Goal: Task Accomplishment & Management: Complete application form

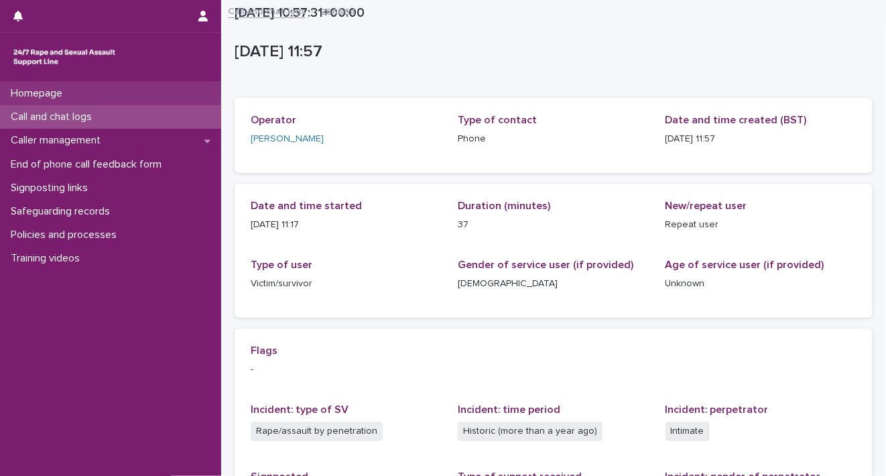
scroll to position [172, 0]
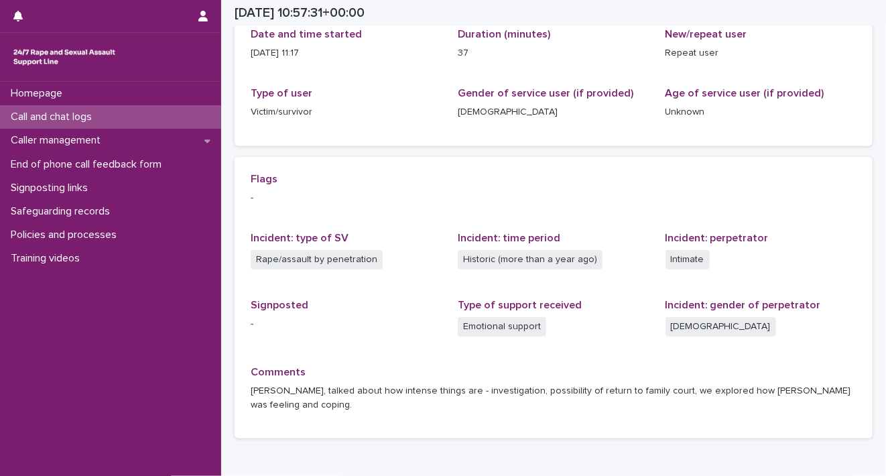
click at [67, 125] on div "Call and chat logs" at bounding box center [110, 116] width 221 height 23
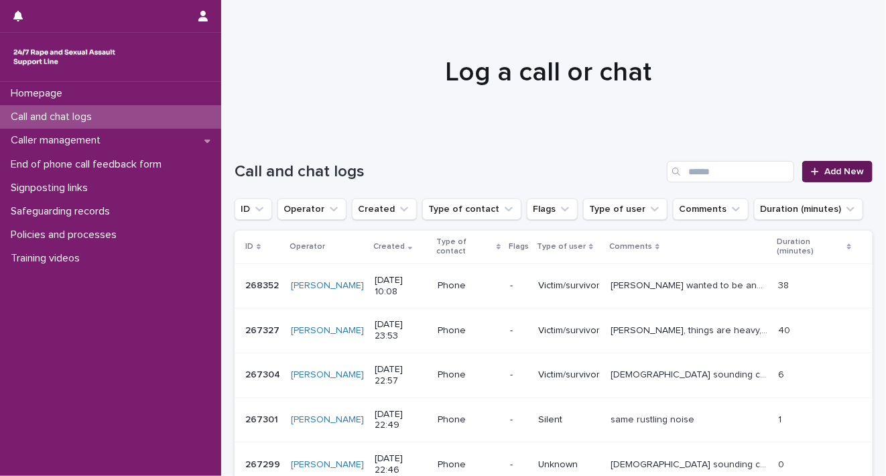
click at [812, 176] on div at bounding box center [817, 171] width 13 height 9
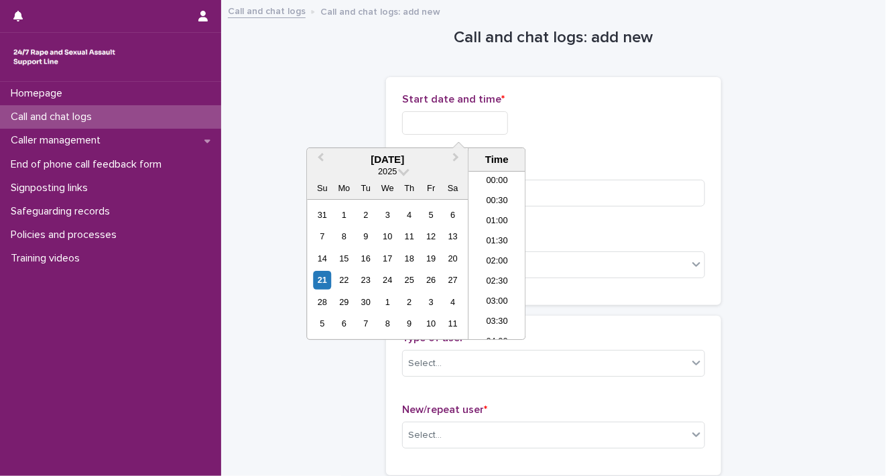
click at [448, 123] on input "text" at bounding box center [455, 122] width 106 height 23
click at [324, 282] on div "21" at bounding box center [322, 280] width 18 height 18
drag, startPoint x: 448, startPoint y: 119, endPoint x: 681, endPoint y: 120, distance: 233.2
click at [678, 119] on div "**********" at bounding box center [553, 122] width 303 height 23
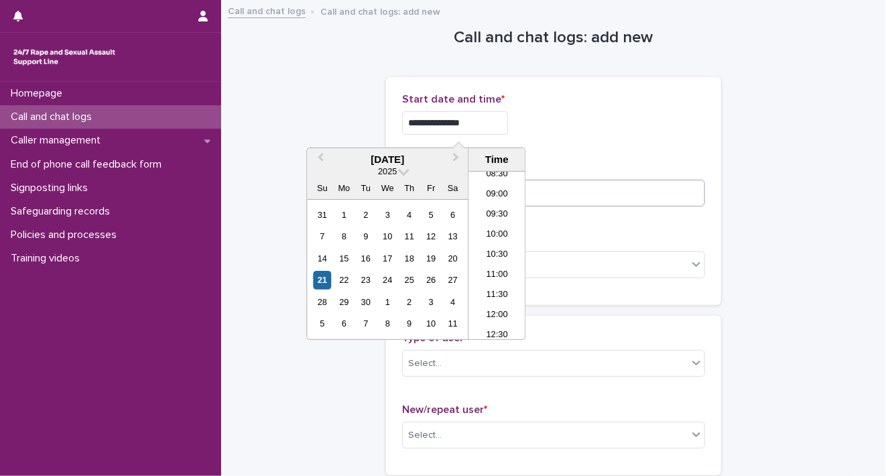
type input "**********"
click at [616, 186] on input at bounding box center [553, 193] width 303 height 27
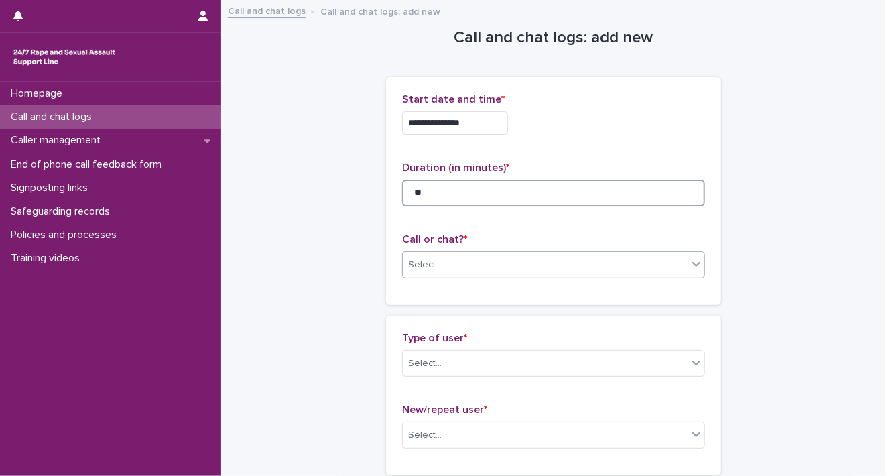
type input "**"
click at [690, 269] on icon at bounding box center [696, 263] width 13 height 13
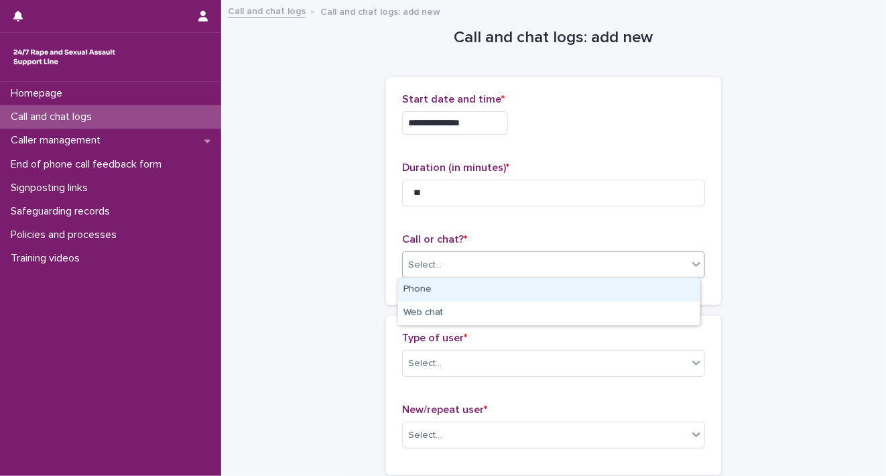
click at [659, 294] on div "Phone" at bounding box center [549, 289] width 302 height 23
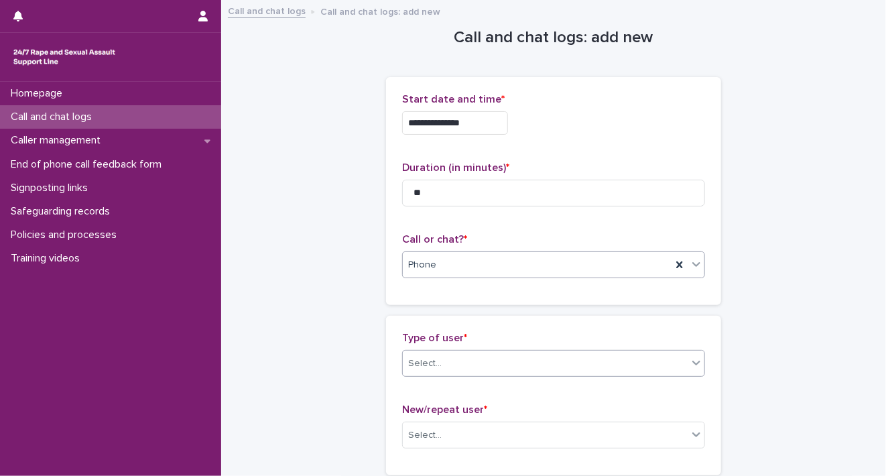
click at [697, 363] on icon at bounding box center [696, 362] width 13 height 13
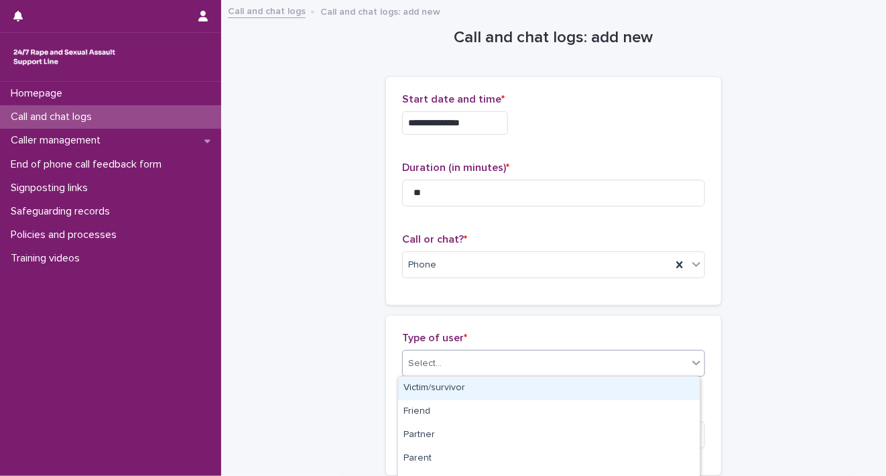
click at [669, 382] on div "Victim/survivor" at bounding box center [549, 388] width 302 height 23
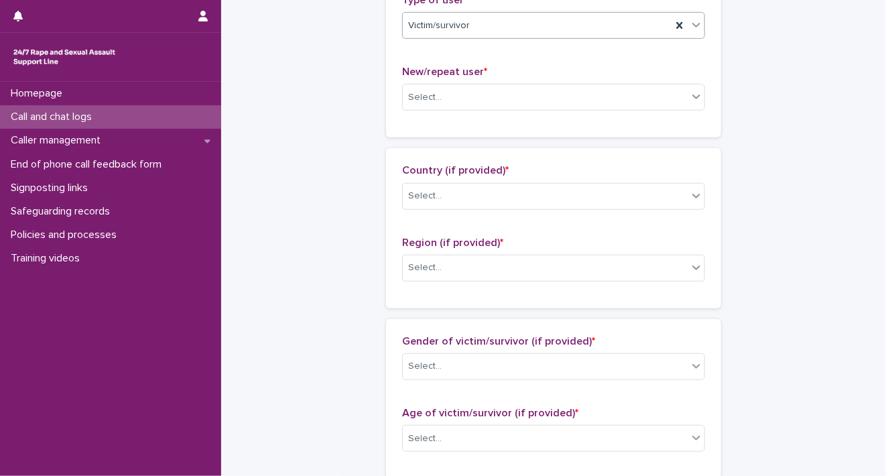
scroll to position [361, 0]
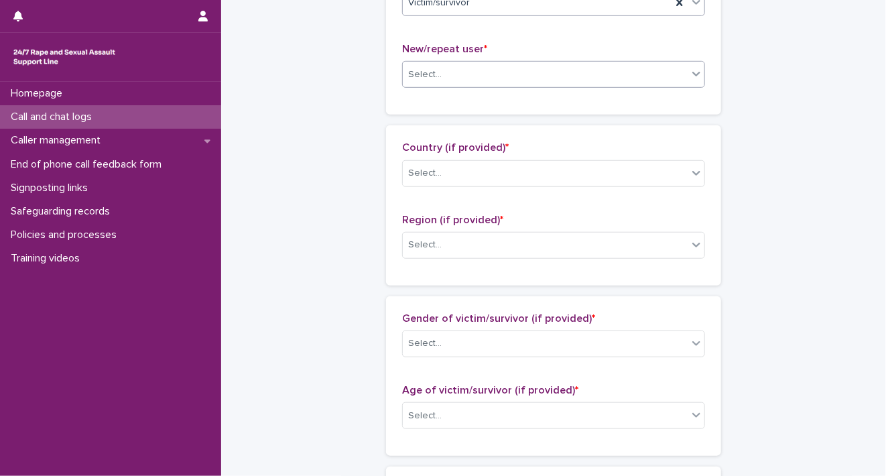
click at [681, 73] on div "Select..." at bounding box center [545, 75] width 285 height 22
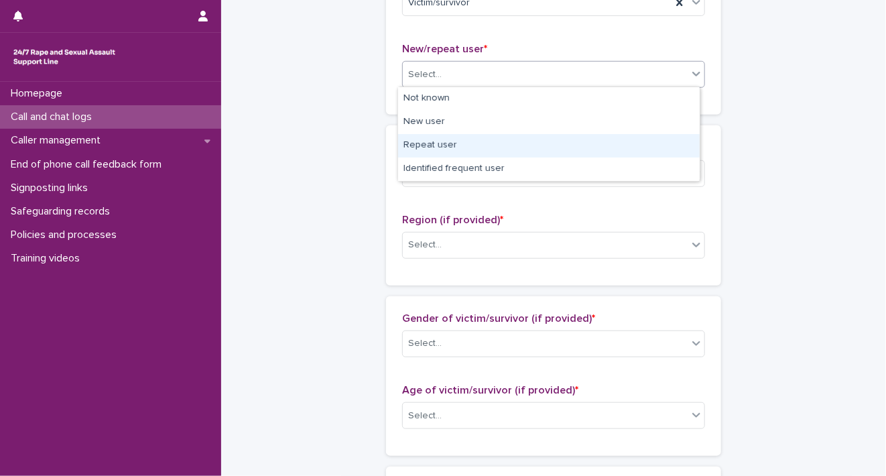
click at [649, 149] on div "Repeat user" at bounding box center [549, 145] width 302 height 23
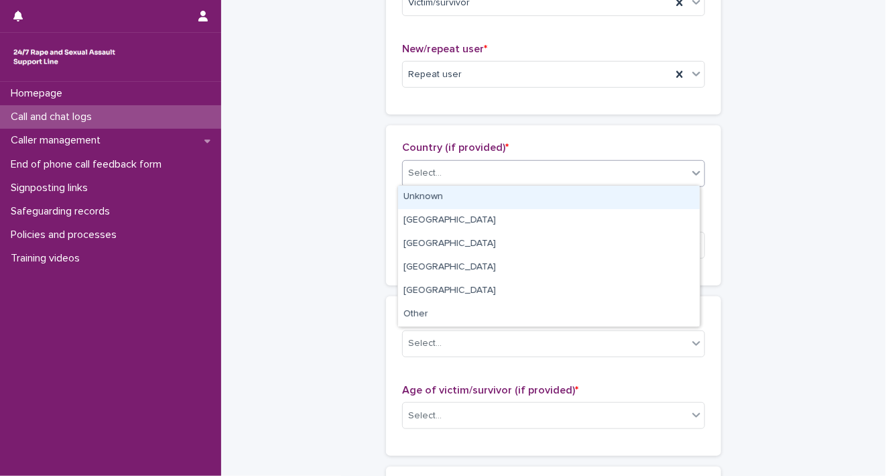
click at [690, 173] on icon at bounding box center [696, 172] width 13 height 13
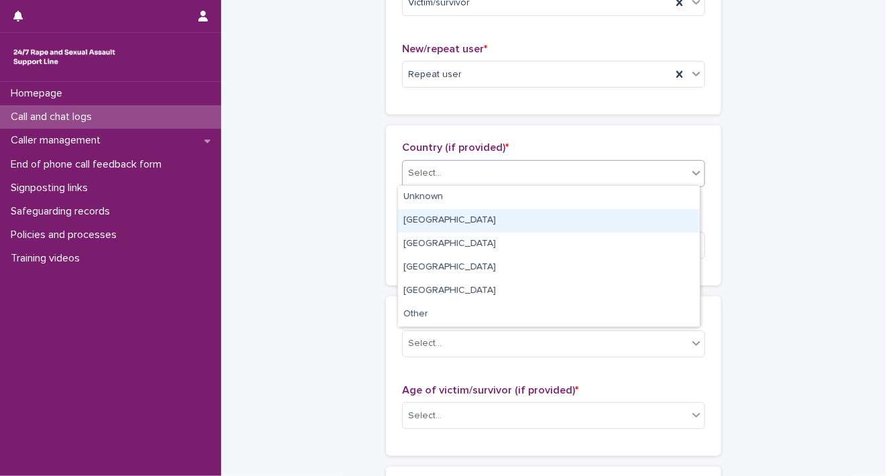
click at [665, 212] on div "[GEOGRAPHIC_DATA]" at bounding box center [549, 220] width 302 height 23
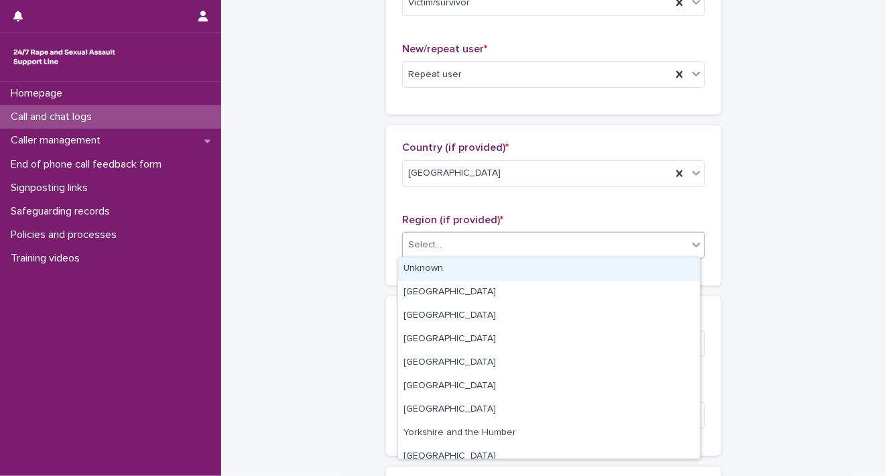
click at [690, 247] on icon at bounding box center [696, 244] width 13 height 13
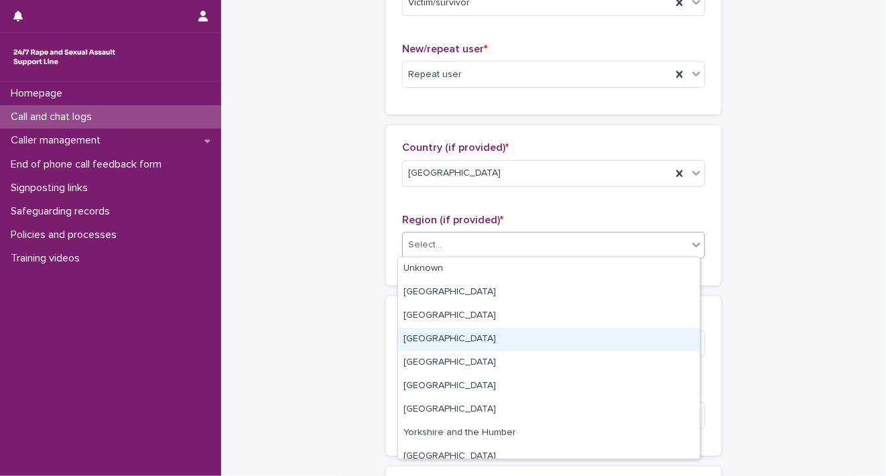
click at [659, 336] on div "[GEOGRAPHIC_DATA]" at bounding box center [549, 339] width 302 height 23
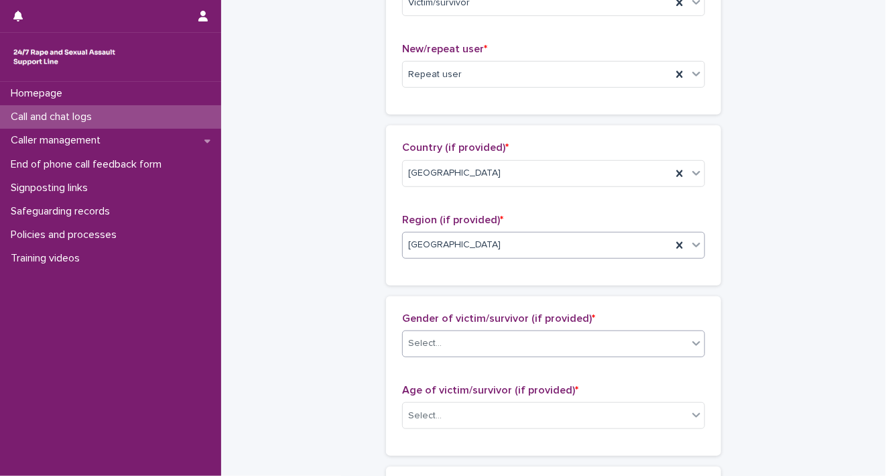
click at [681, 342] on div "Select..." at bounding box center [545, 343] width 285 height 22
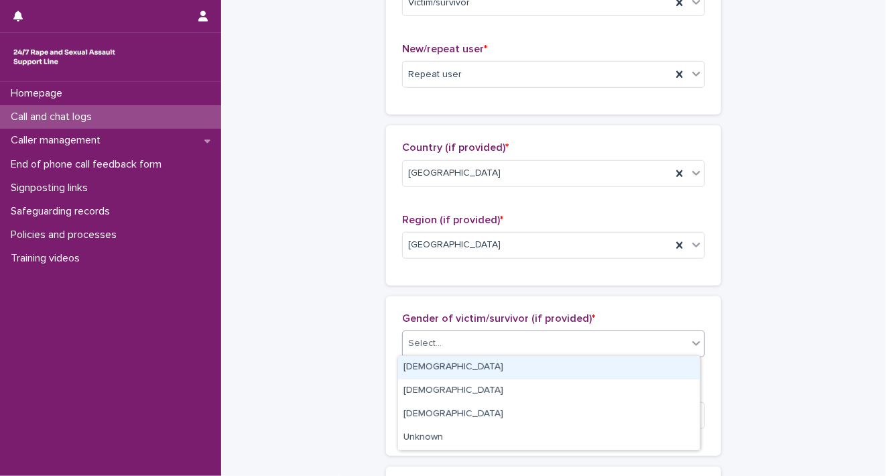
click at [665, 363] on div "[DEMOGRAPHIC_DATA]" at bounding box center [549, 367] width 302 height 23
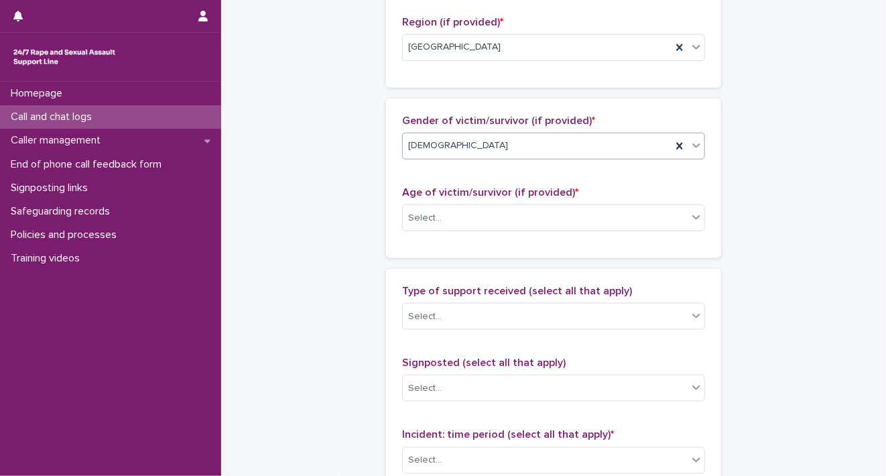
scroll to position [678, 0]
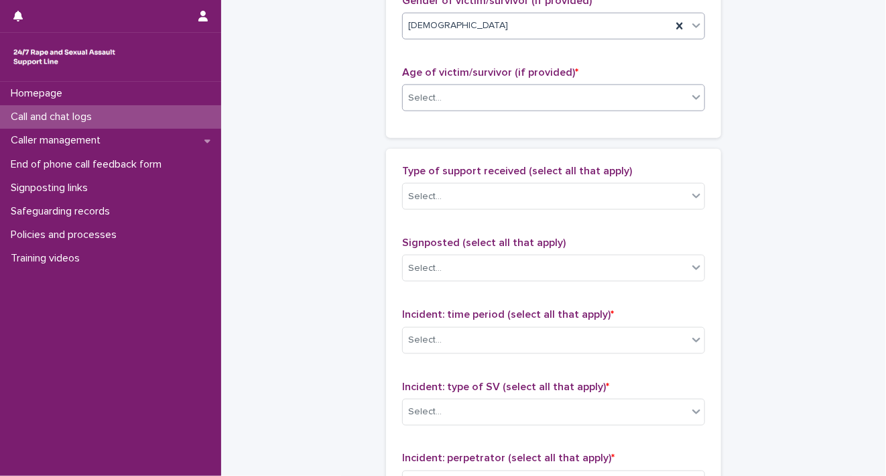
click at [688, 86] on div at bounding box center [696, 97] width 16 height 24
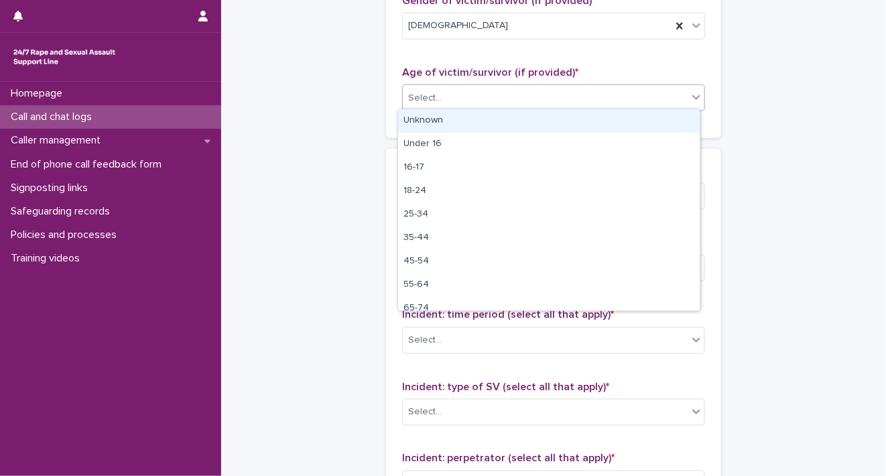
click at [678, 122] on div "Unknown" at bounding box center [549, 120] width 302 height 23
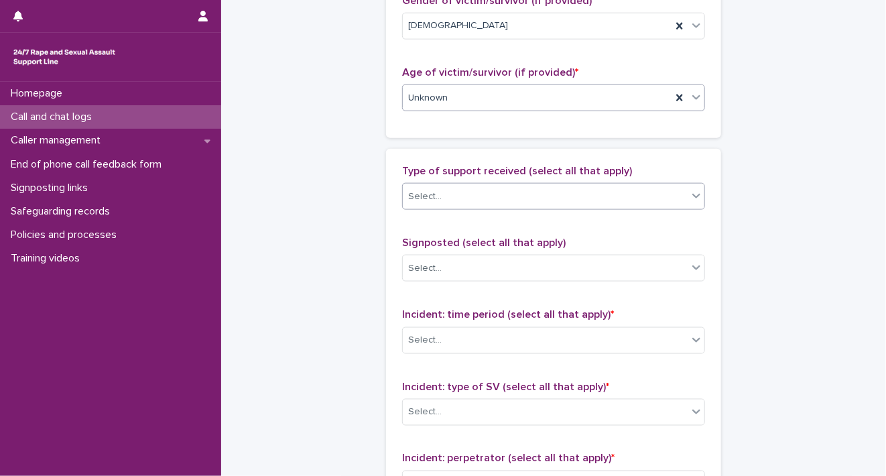
click at [690, 194] on icon at bounding box center [696, 195] width 13 height 13
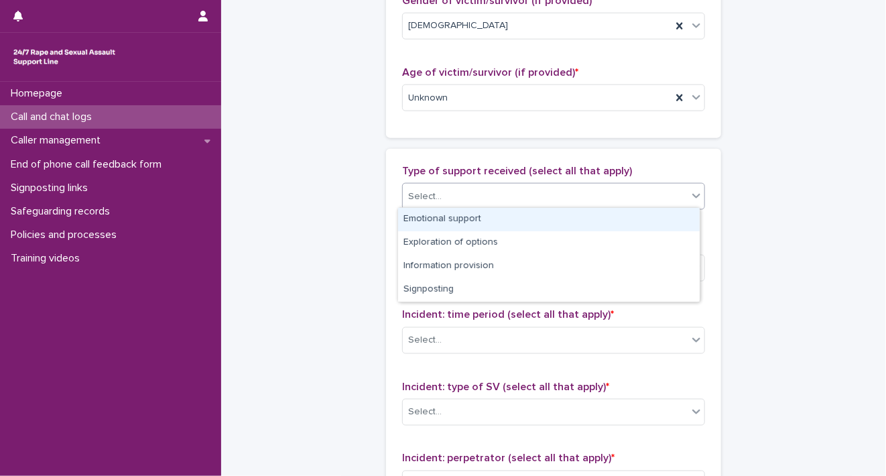
click at [662, 223] on div "Emotional support" at bounding box center [549, 219] width 302 height 23
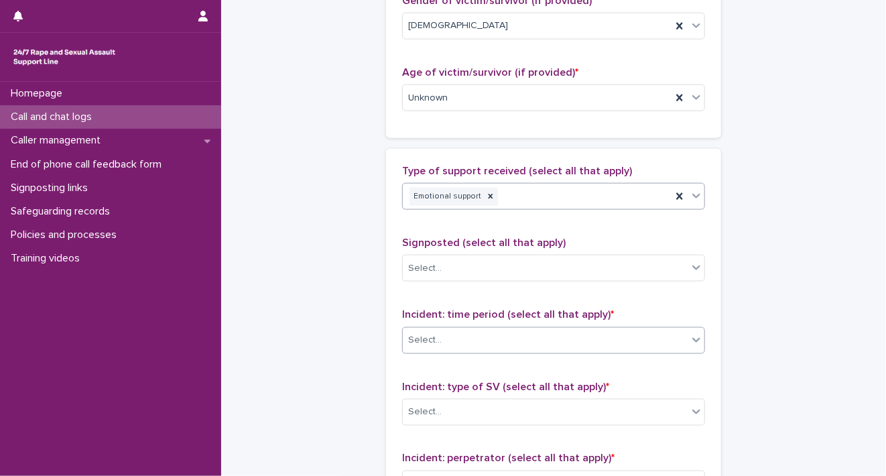
drag, startPoint x: 694, startPoint y: 338, endPoint x: 686, endPoint y: 348, distance: 12.8
click at [693, 338] on icon at bounding box center [696, 339] width 13 height 13
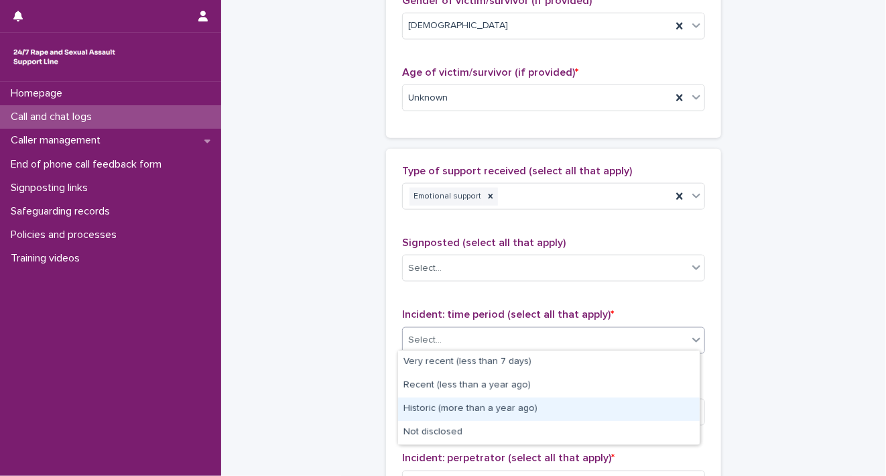
click at [665, 416] on div "Historic (more than a year ago)" at bounding box center [549, 408] width 302 height 23
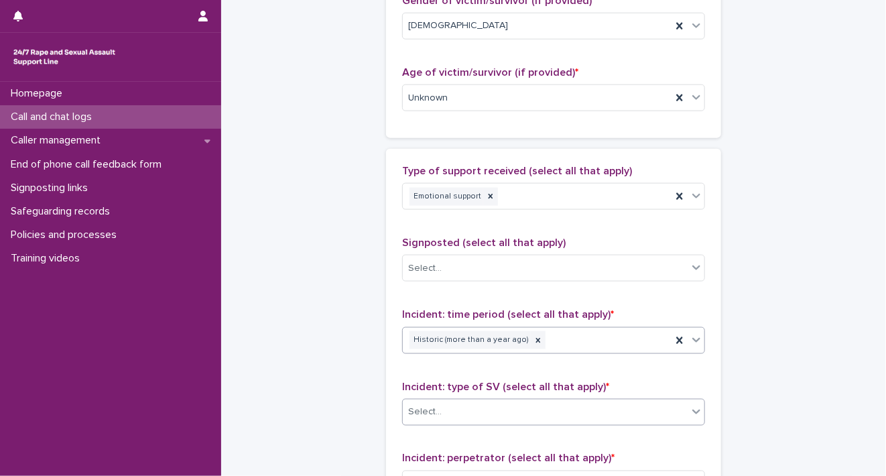
click at [690, 414] on icon at bounding box center [696, 411] width 13 height 13
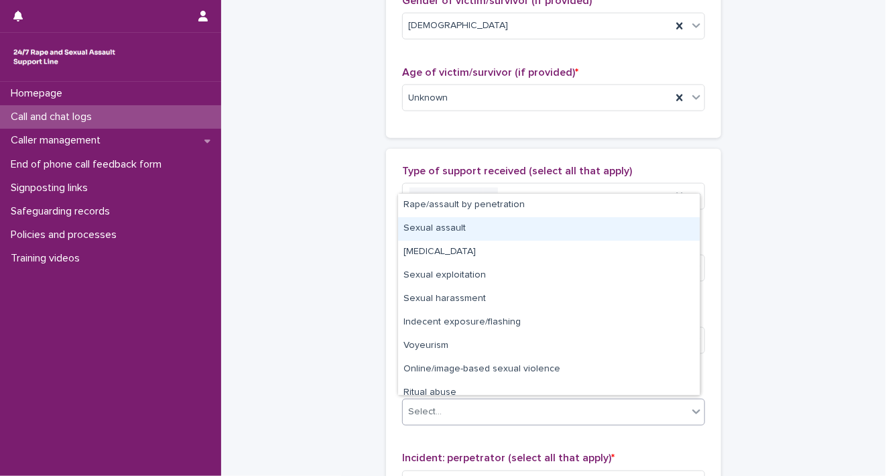
click at [613, 224] on div "Sexual assault" at bounding box center [549, 228] width 302 height 23
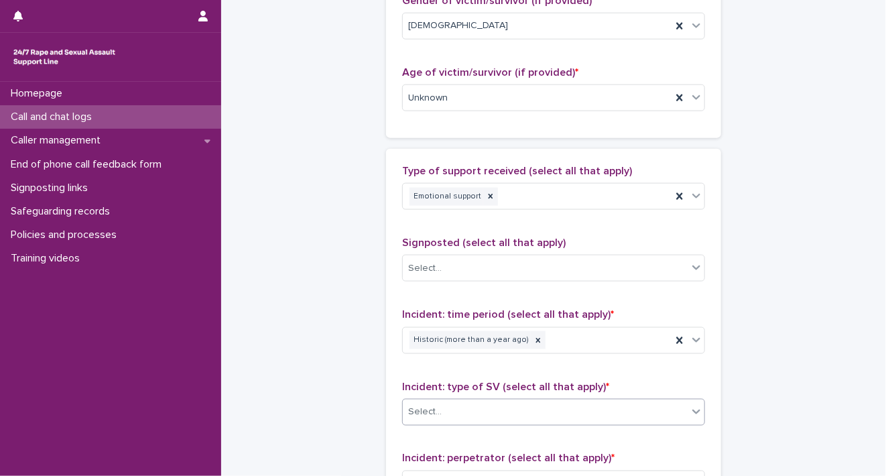
click at [613, 224] on div "Type of support received (select all that apply) Emotional support Signposted (…" at bounding box center [553, 445] width 303 height 560
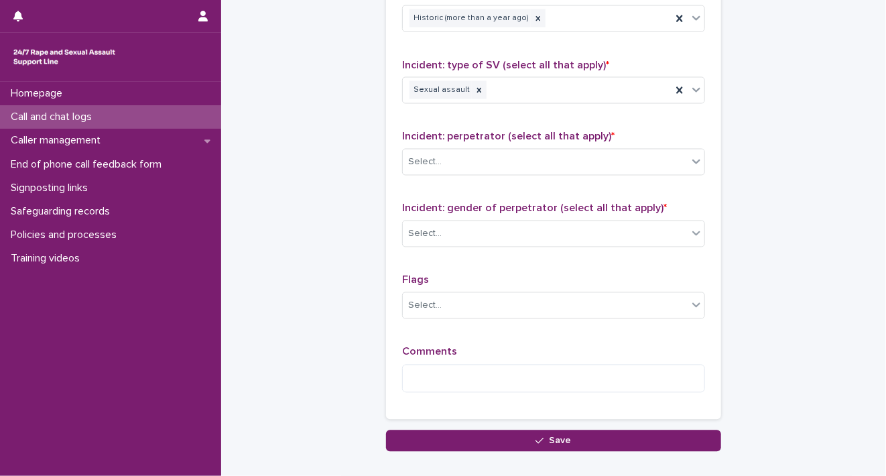
scroll to position [1032, 0]
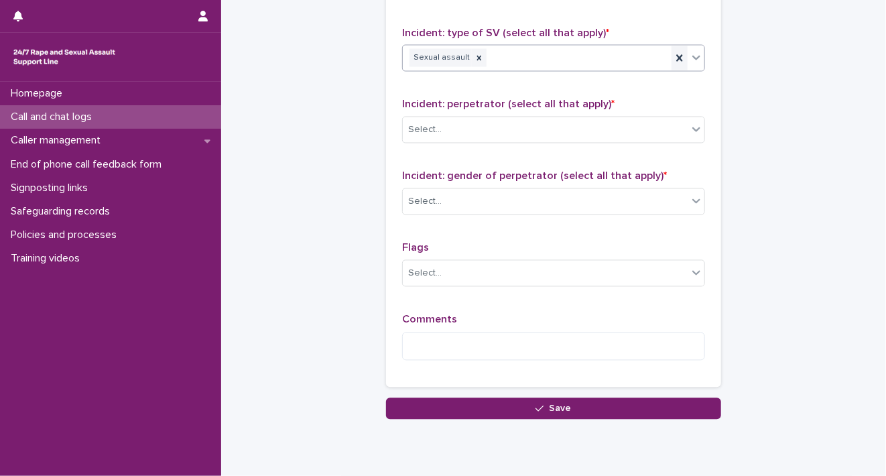
click at [678, 56] on icon at bounding box center [679, 58] width 13 height 13
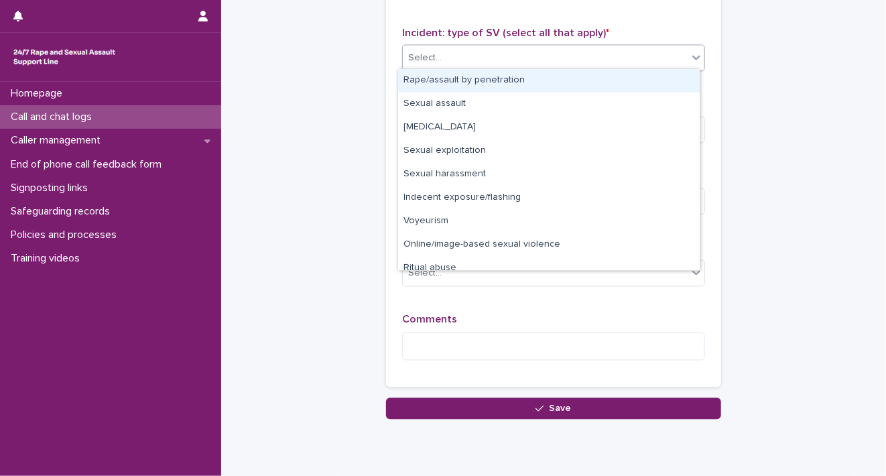
click at [698, 55] on div at bounding box center [696, 58] width 16 height 24
click at [662, 83] on div "Rape/assault by penetration" at bounding box center [549, 80] width 302 height 23
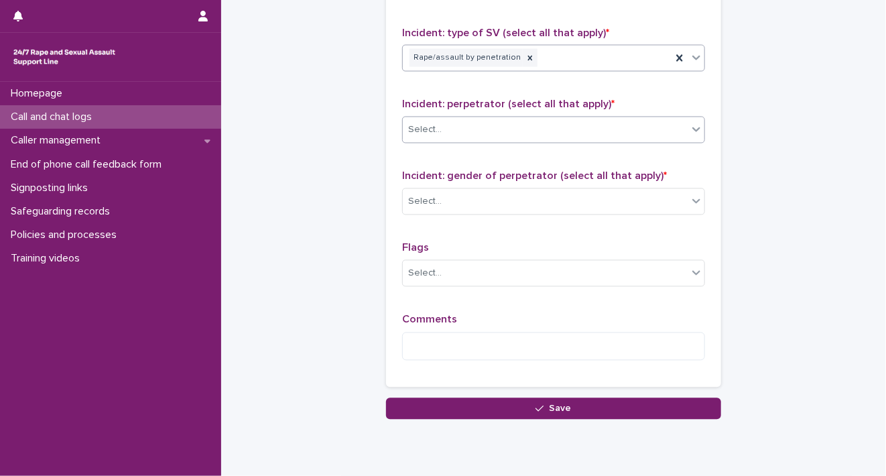
click at [690, 132] on icon at bounding box center [696, 129] width 13 height 13
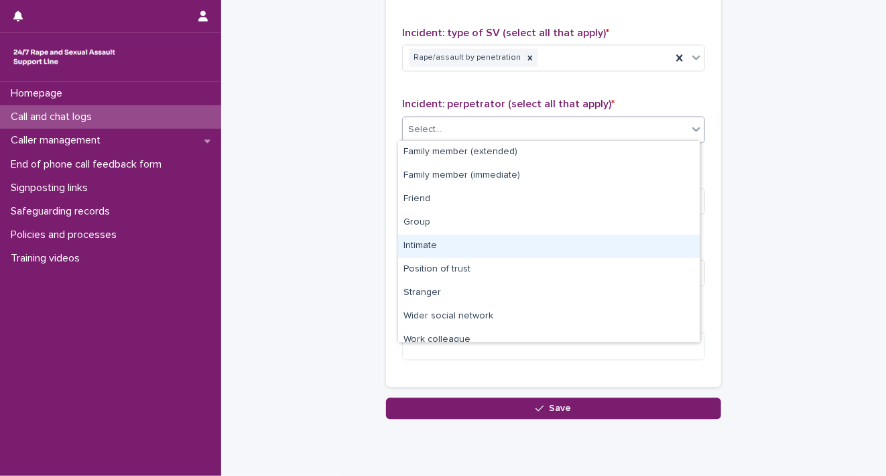
click at [648, 245] on div "Intimate" at bounding box center [549, 246] width 302 height 23
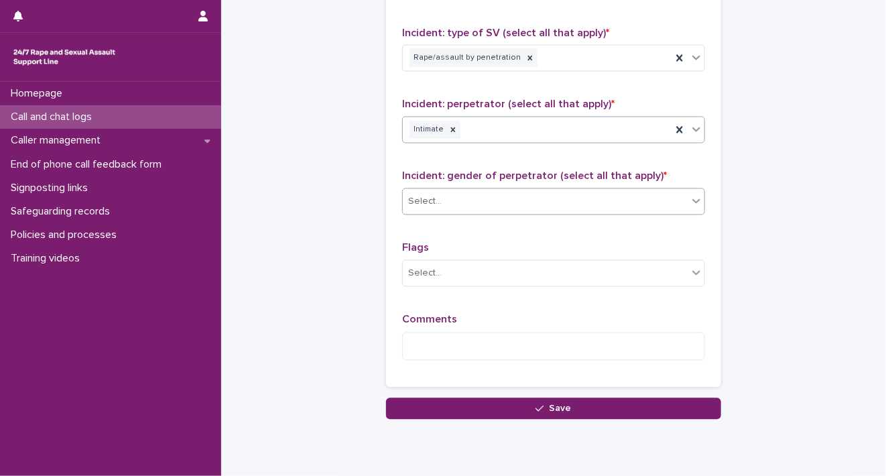
click at [690, 197] on icon at bounding box center [696, 200] width 13 height 13
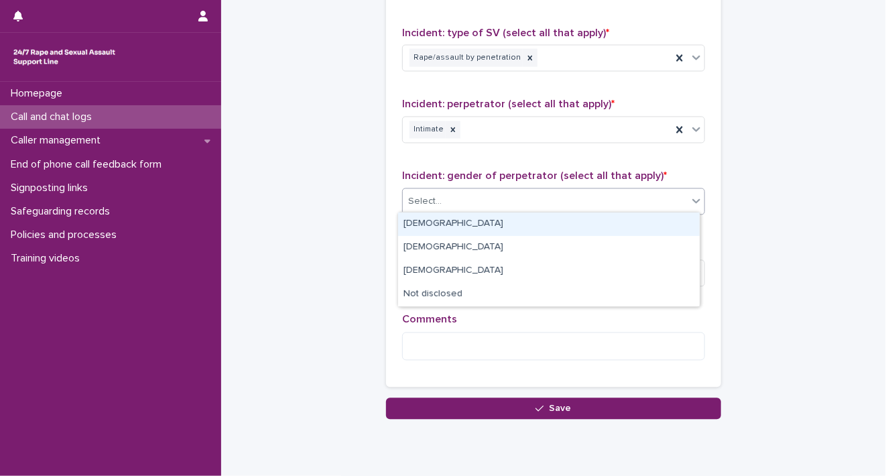
click at [649, 229] on div "[DEMOGRAPHIC_DATA]" at bounding box center [549, 223] width 302 height 23
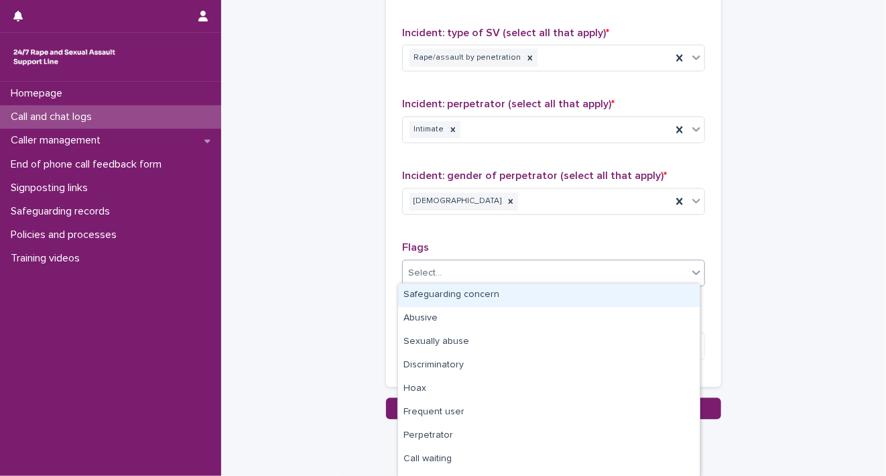
click at [681, 271] on div "Select..." at bounding box center [545, 274] width 285 height 22
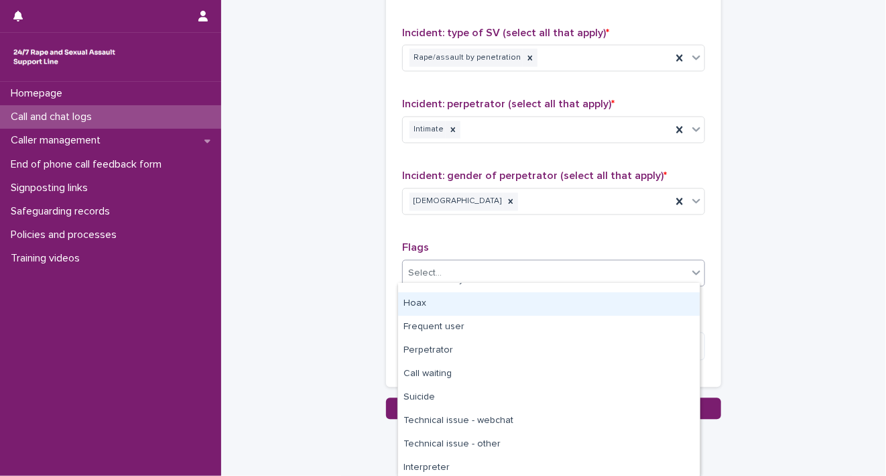
scroll to position [88, 0]
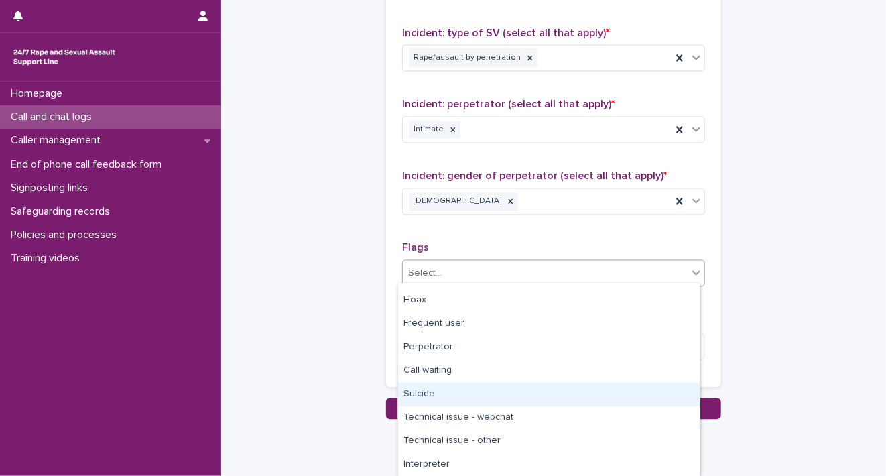
click at [633, 397] on div "Suicide" at bounding box center [549, 394] width 302 height 23
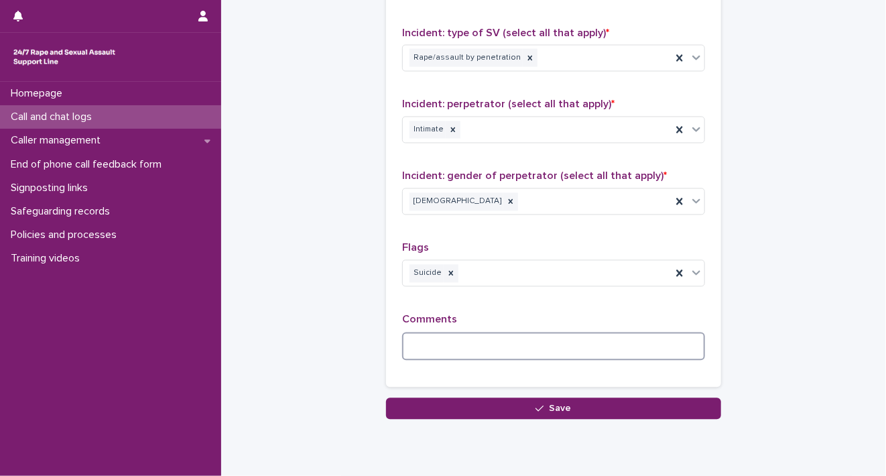
click at [611, 345] on textarea at bounding box center [553, 346] width 303 height 29
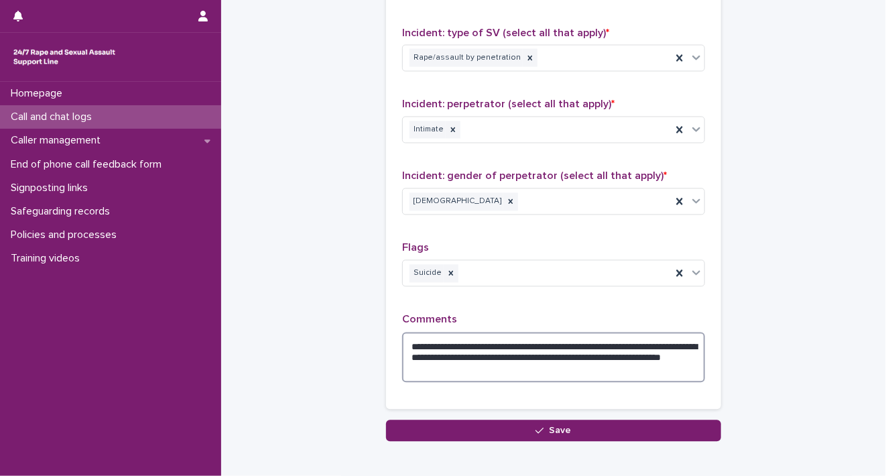
scroll to position [965, 0]
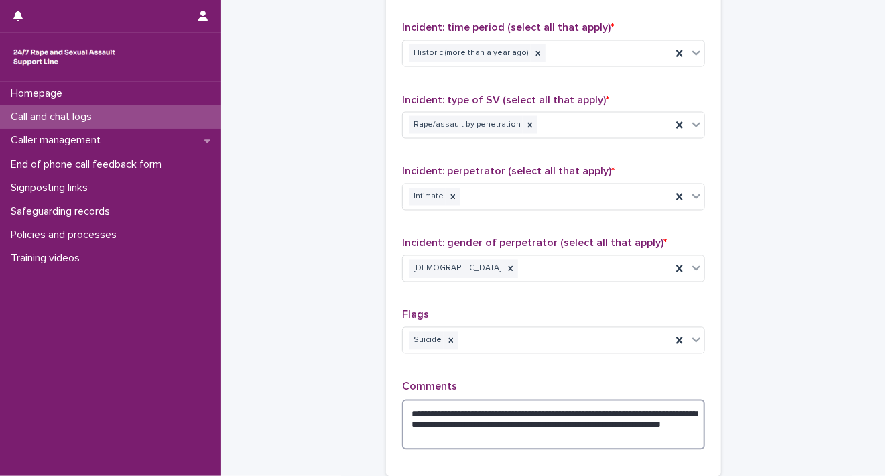
click at [470, 424] on textarea "**********" at bounding box center [553, 424] width 303 height 51
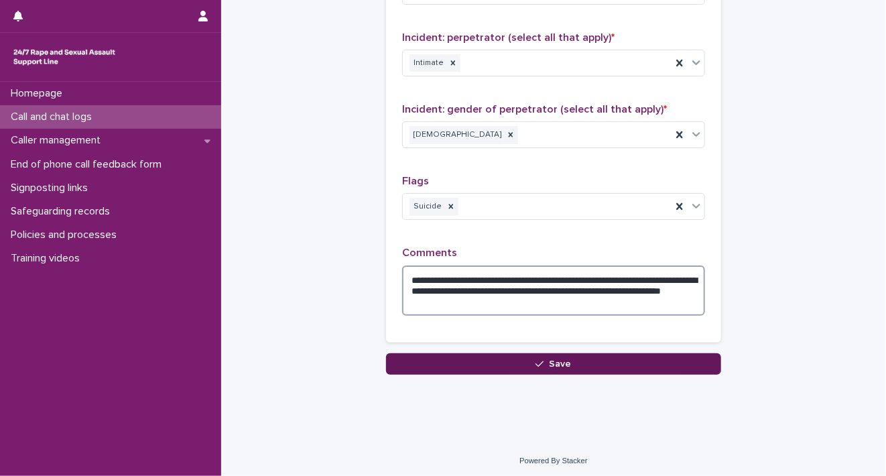
type textarea "**********"
click at [550, 359] on span "Save" at bounding box center [561, 363] width 22 height 9
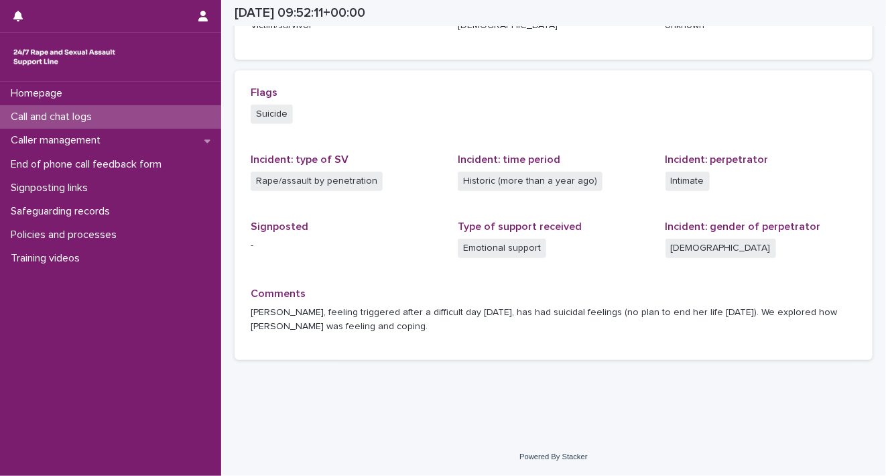
scroll to position [257, 0]
click at [88, 158] on p "End of phone call feedback form" at bounding box center [88, 164] width 167 height 13
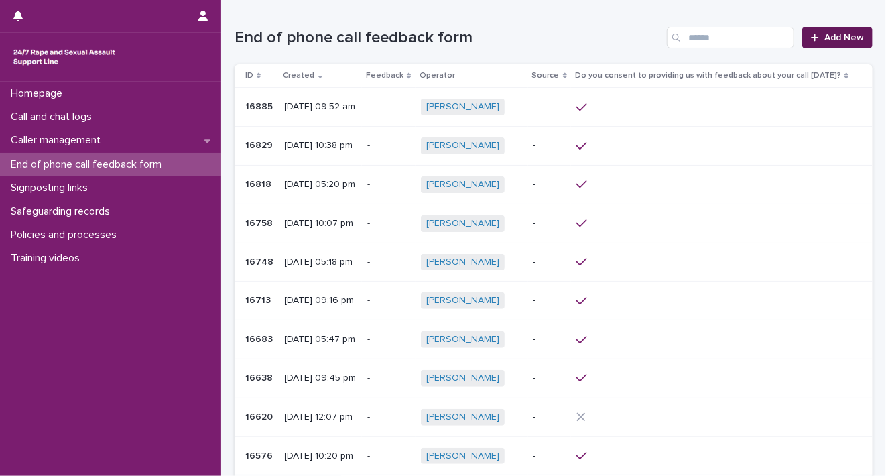
click at [811, 37] on icon at bounding box center [814, 37] width 7 height 7
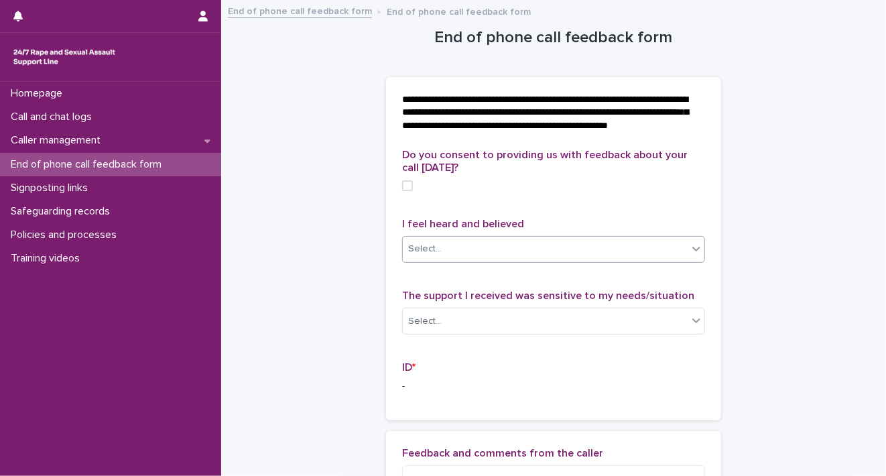
click at [688, 261] on div at bounding box center [696, 249] width 16 height 24
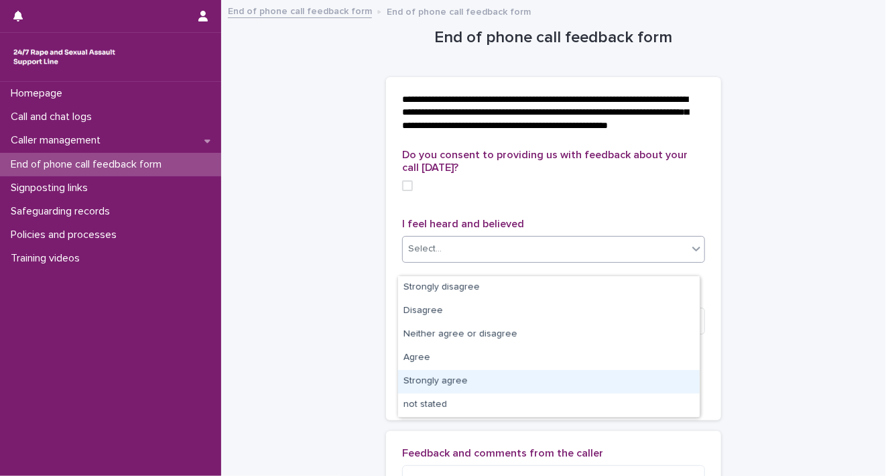
click at [632, 373] on div "Strongly agree" at bounding box center [549, 381] width 302 height 23
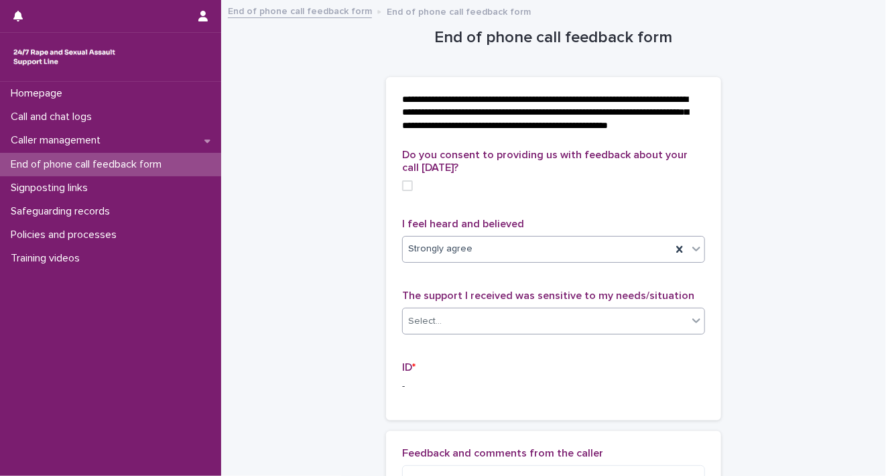
click at [695, 327] on icon at bounding box center [696, 320] width 13 height 13
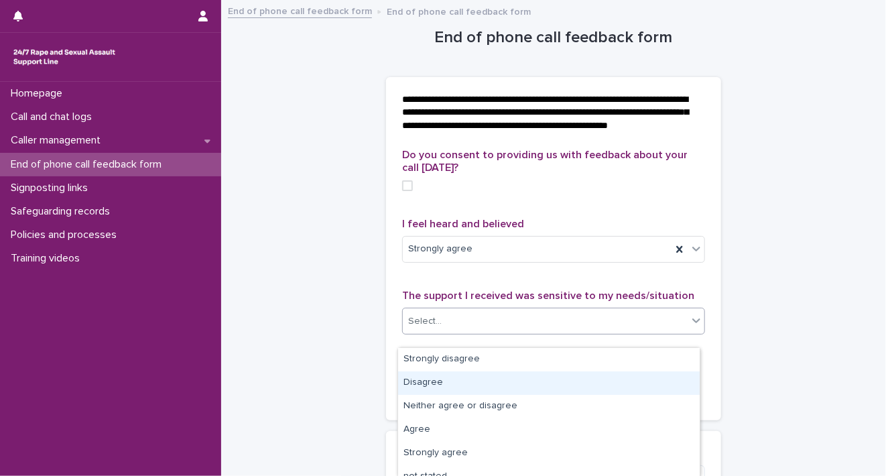
scroll to position [11, 0]
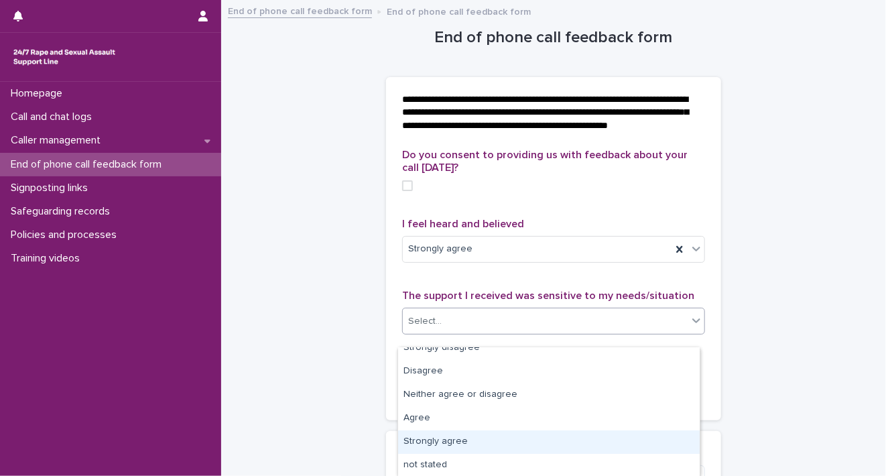
click at [639, 443] on div "Strongly agree" at bounding box center [549, 441] width 302 height 23
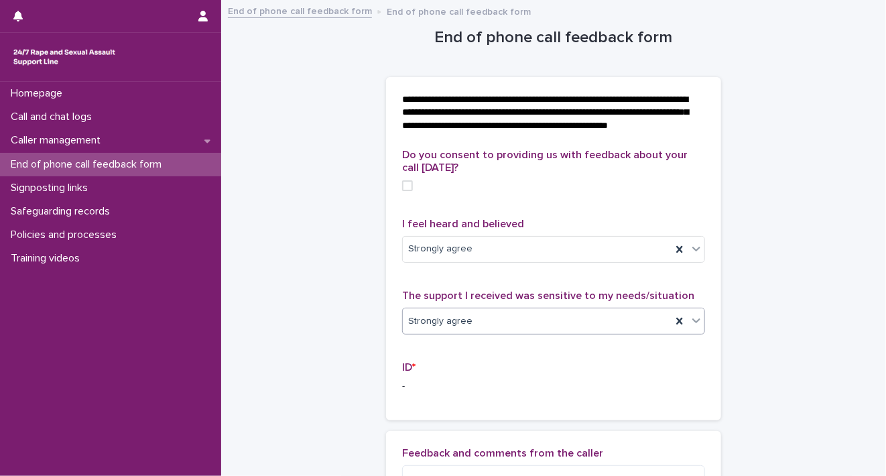
click at [408, 191] on label at bounding box center [553, 185] width 303 height 11
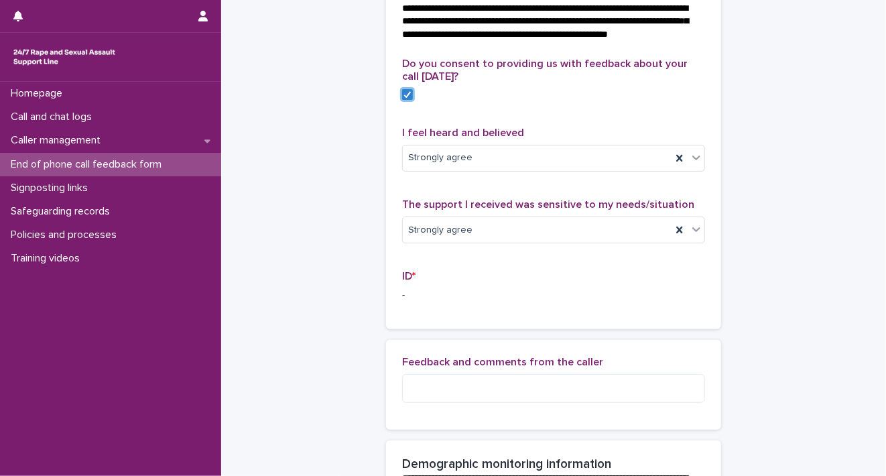
scroll to position [153, 0]
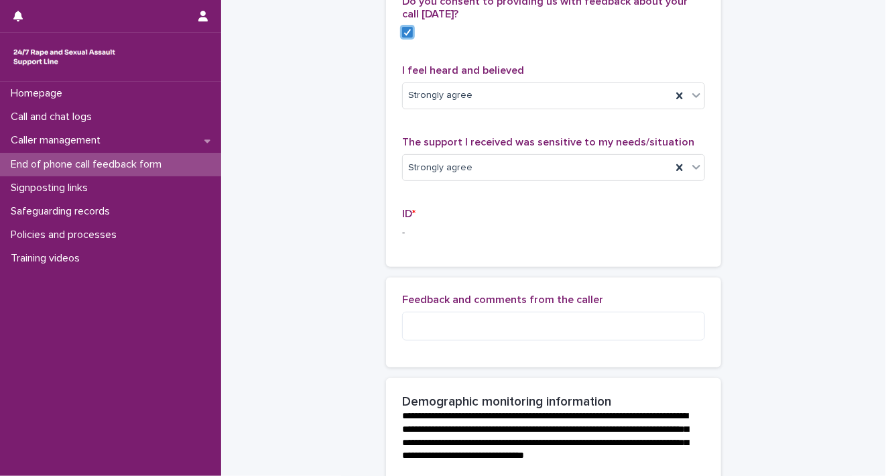
click at [402, 219] on span "ID *" at bounding box center [408, 213] width 13 height 11
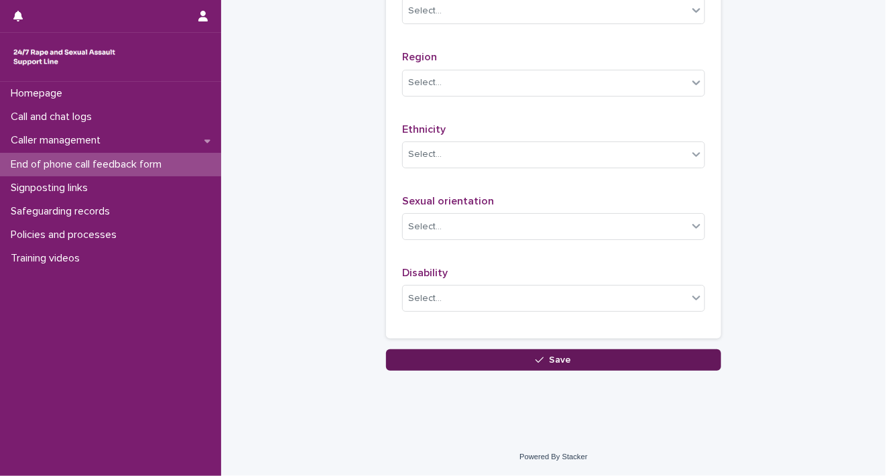
click at [566, 349] on button "Save" at bounding box center [553, 359] width 335 height 21
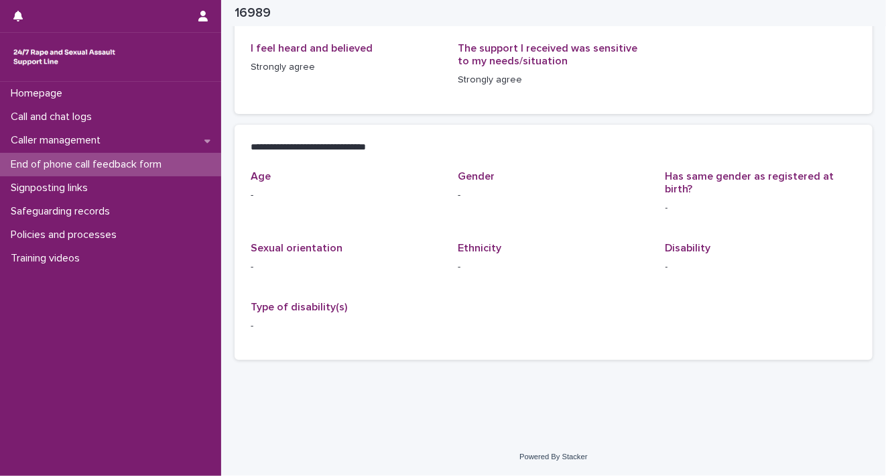
scroll to position [216, 0]
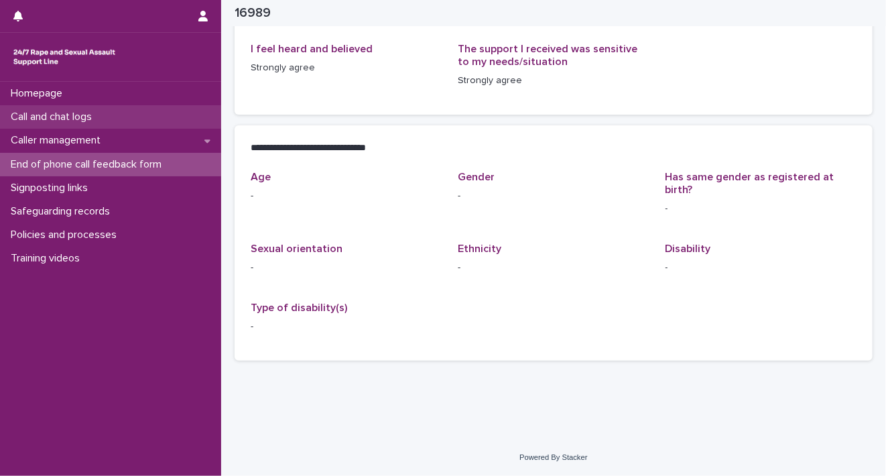
click at [70, 111] on p "Call and chat logs" at bounding box center [53, 117] width 97 height 13
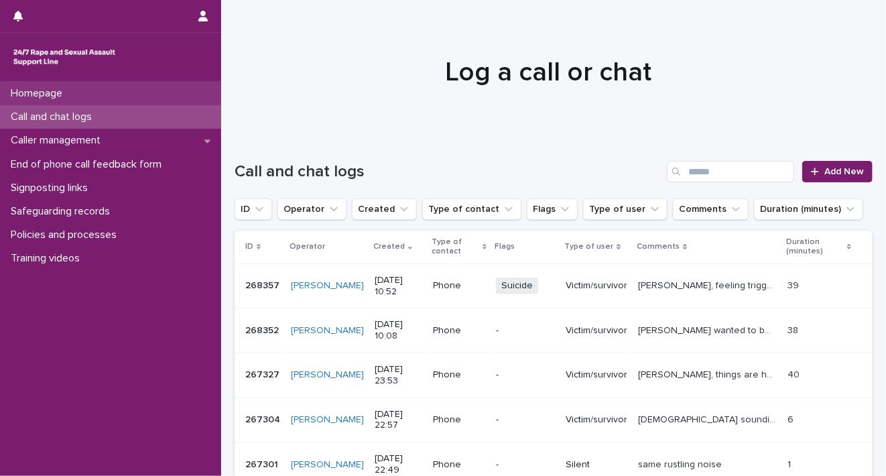
click at [42, 94] on p "Homepage" at bounding box center [39, 93] width 68 height 13
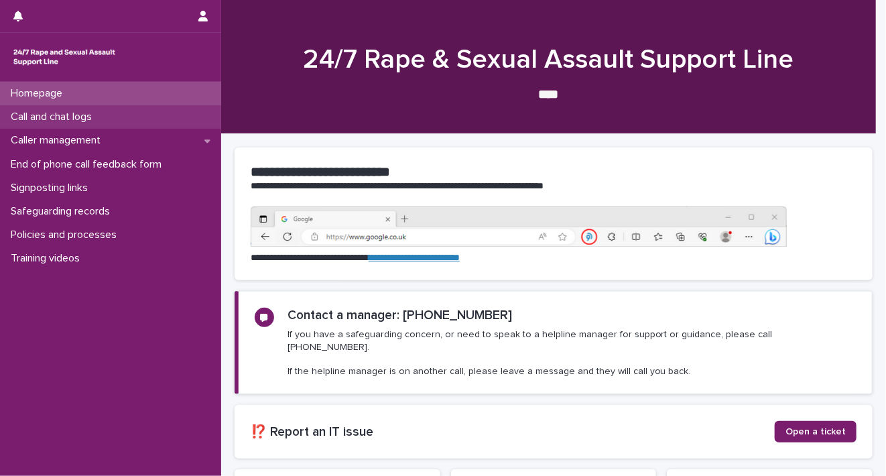
click at [77, 113] on p "Call and chat logs" at bounding box center [53, 117] width 97 height 13
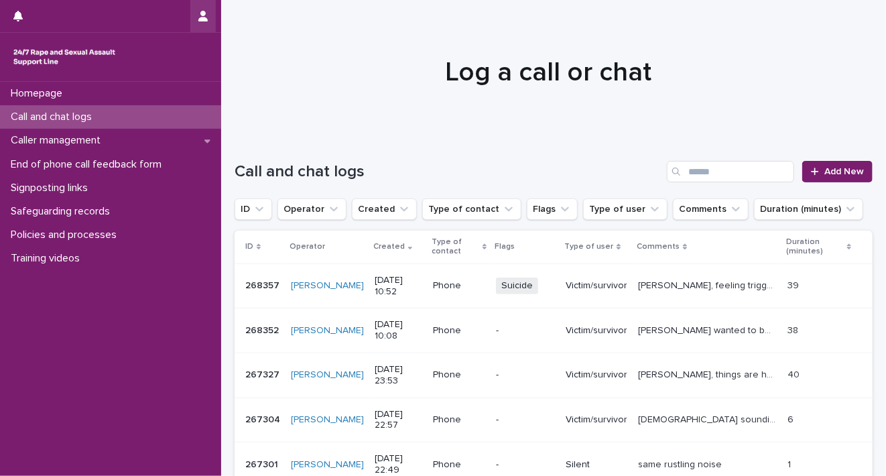
click at [202, 9] on button "button" at bounding box center [202, 16] width 25 height 32
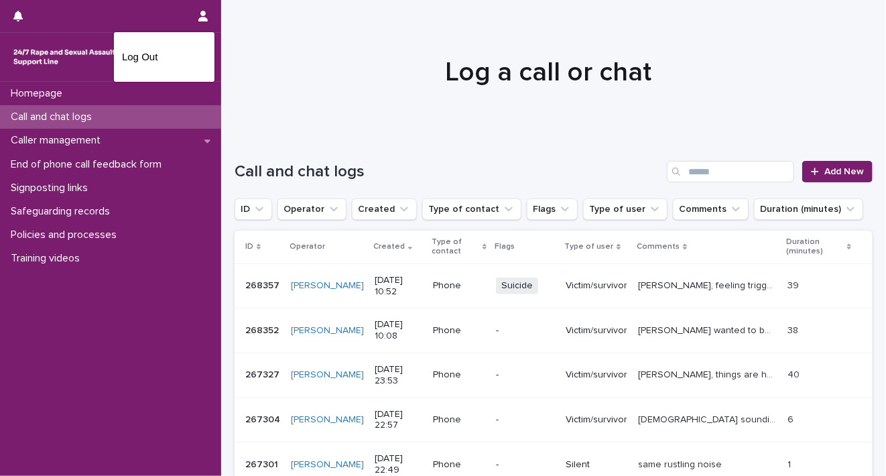
click at [844, 176] on div at bounding box center [443, 238] width 886 height 476
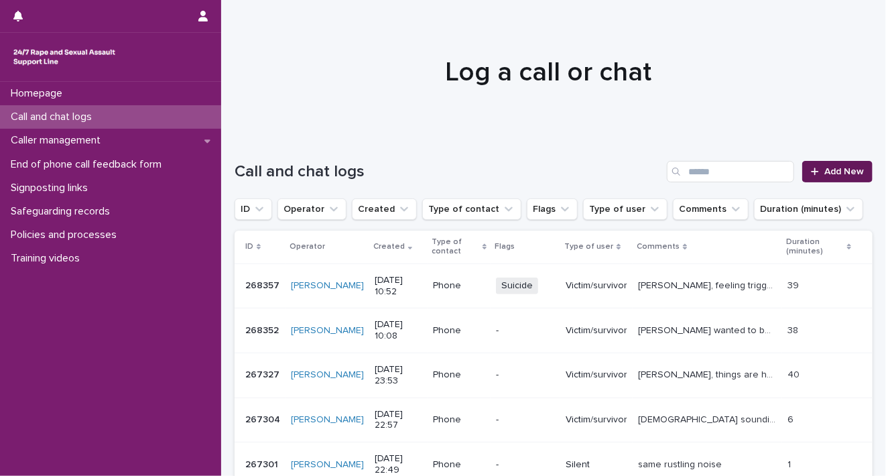
click at [842, 175] on span "Add New" at bounding box center [844, 171] width 40 height 9
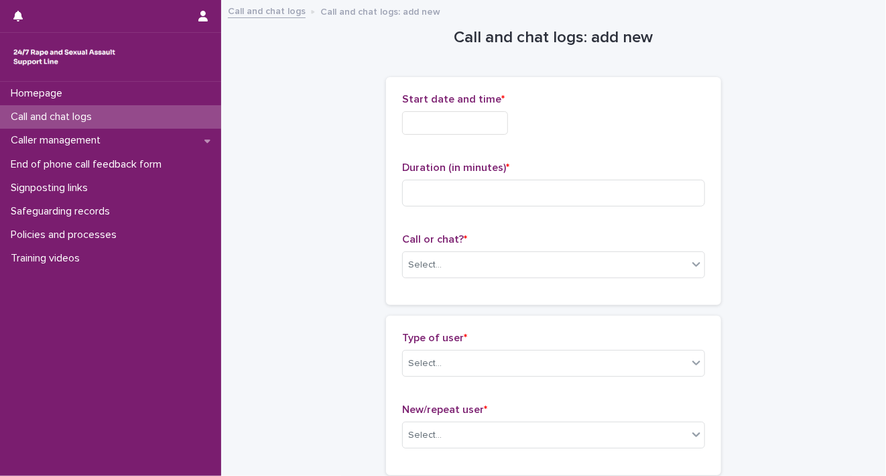
click at [474, 121] on input "text" at bounding box center [455, 122] width 106 height 23
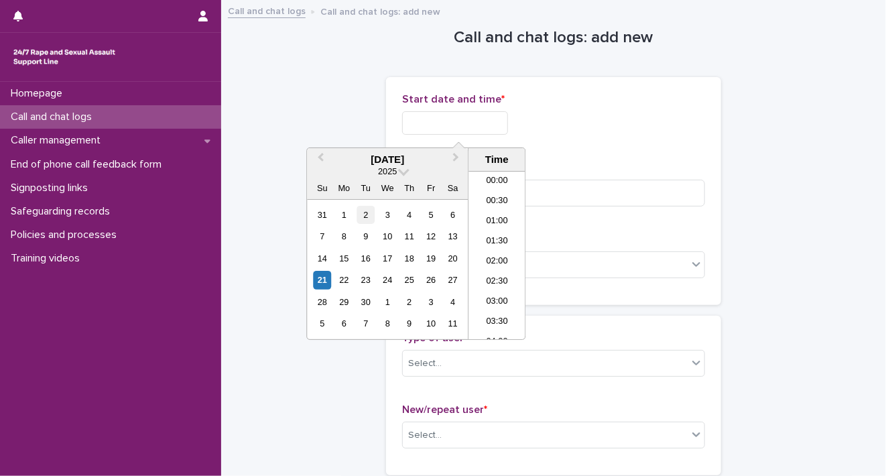
scroll to position [369, 0]
click at [324, 279] on div "21" at bounding box center [322, 280] width 18 height 18
drag, startPoint x: 446, startPoint y: 123, endPoint x: 580, endPoint y: 115, distance: 133.6
click at [577, 116] on div "**********" at bounding box center [553, 122] width 303 height 23
type input "**********"
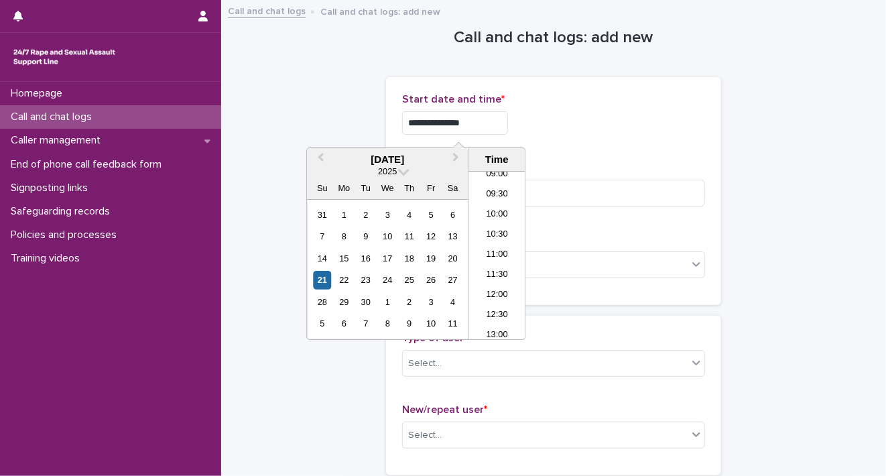
click at [638, 209] on div "Duration (in minutes) *" at bounding box center [553, 190] width 303 height 56
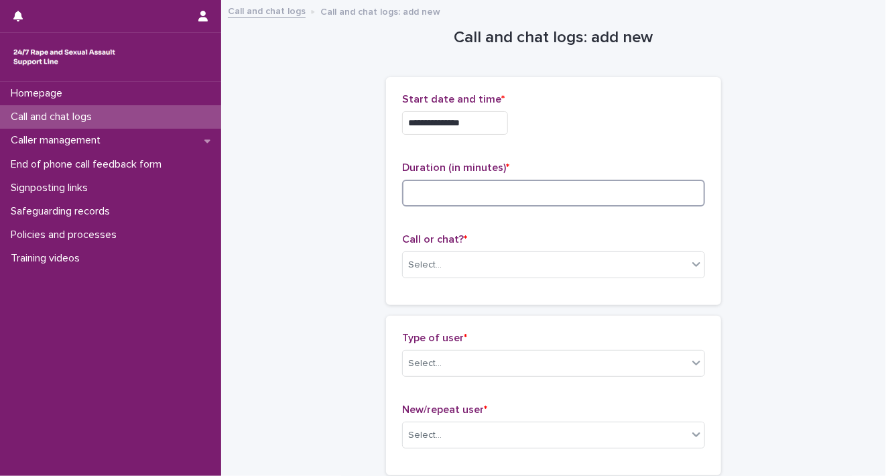
click at [641, 202] on input at bounding box center [553, 193] width 303 height 27
type input "**"
click at [690, 259] on icon at bounding box center [696, 263] width 13 height 13
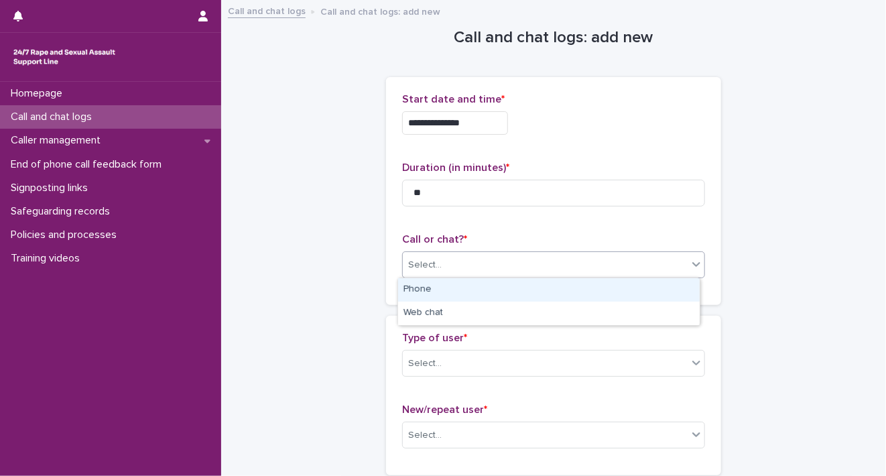
click at [659, 294] on div "Phone" at bounding box center [549, 289] width 302 height 23
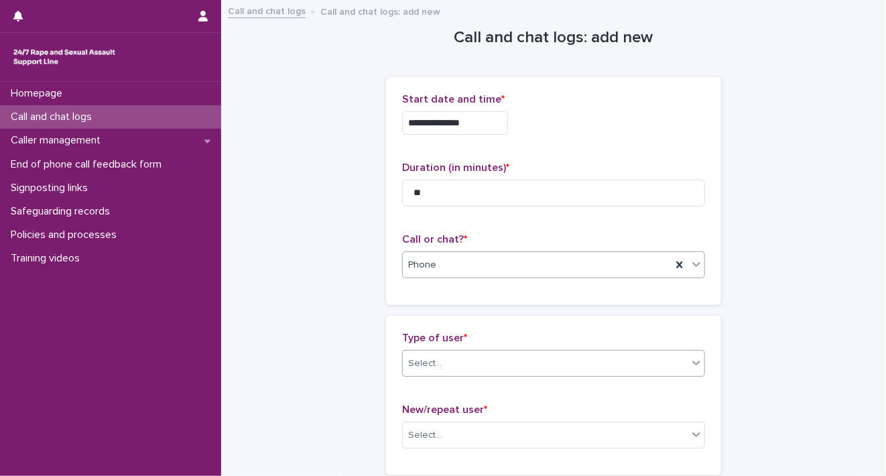
click at [690, 365] on icon at bounding box center [696, 362] width 13 height 13
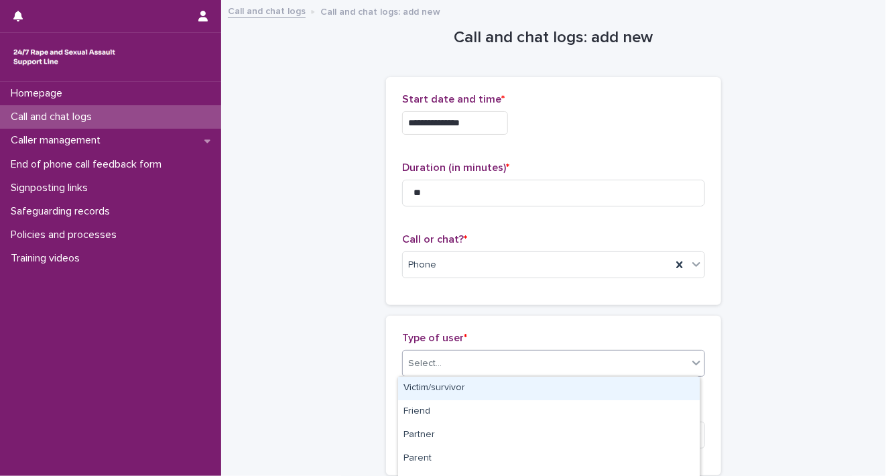
click at [649, 389] on div "Victim/survivor" at bounding box center [549, 388] width 302 height 23
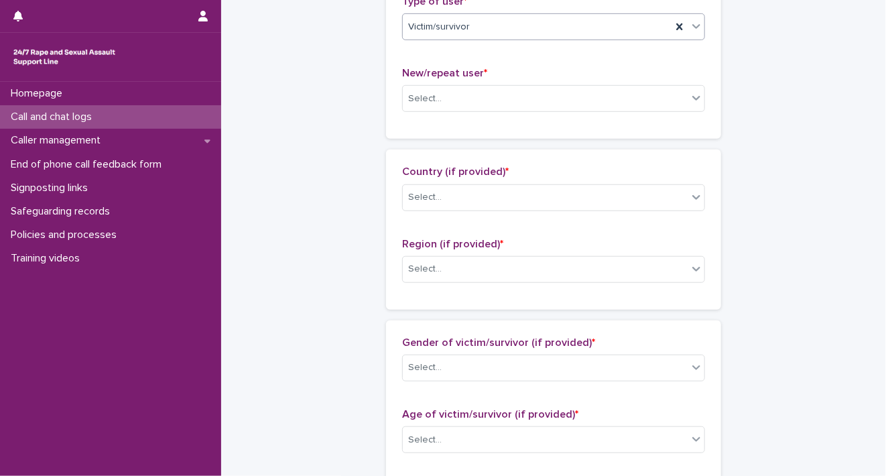
scroll to position [338, 0]
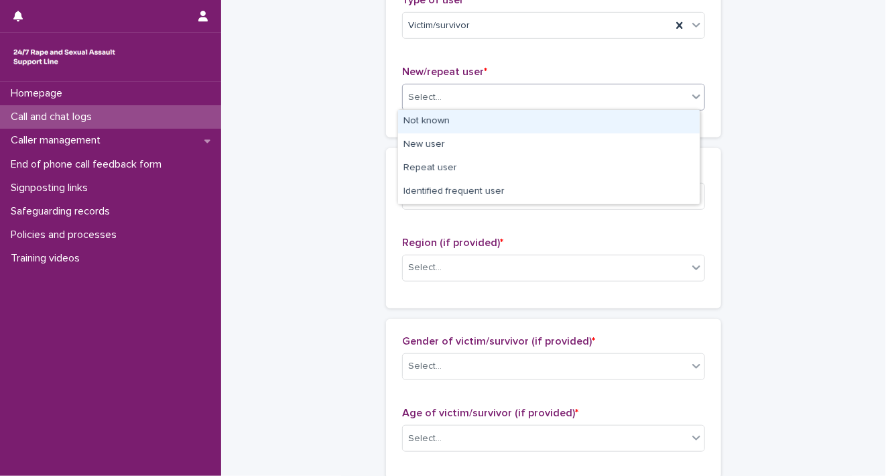
click at [696, 96] on icon at bounding box center [696, 96] width 13 height 13
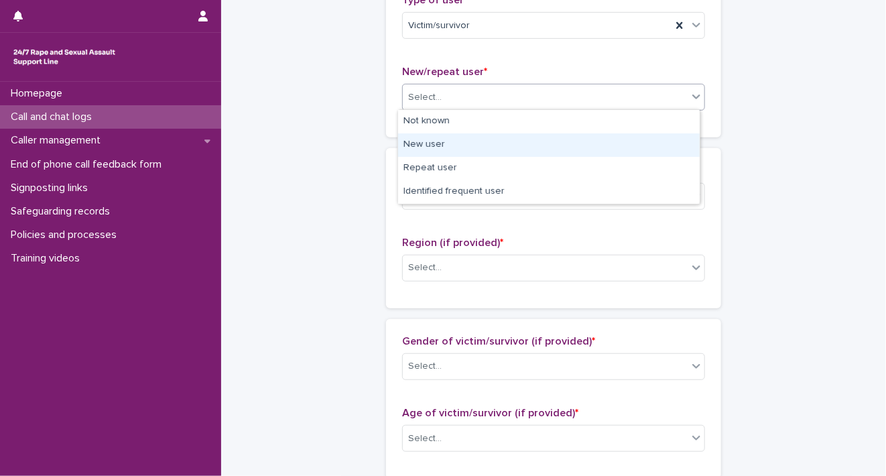
click at [668, 149] on div "New user" at bounding box center [549, 144] width 302 height 23
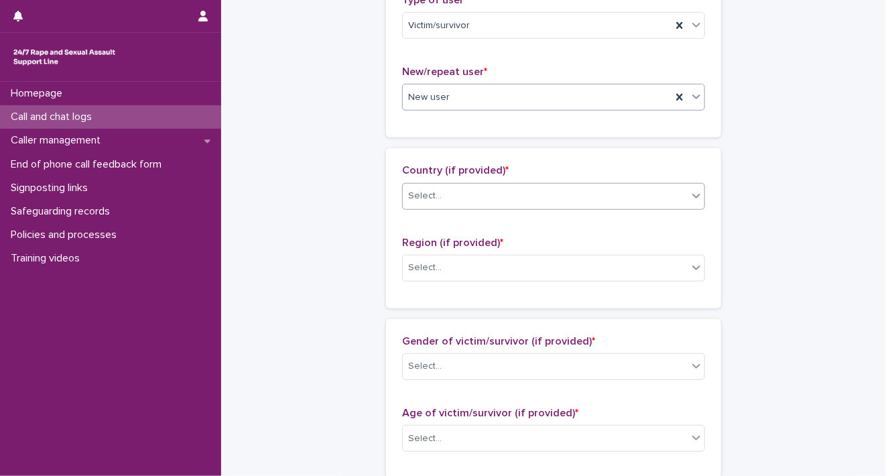
click at [699, 191] on div at bounding box center [696, 196] width 16 height 24
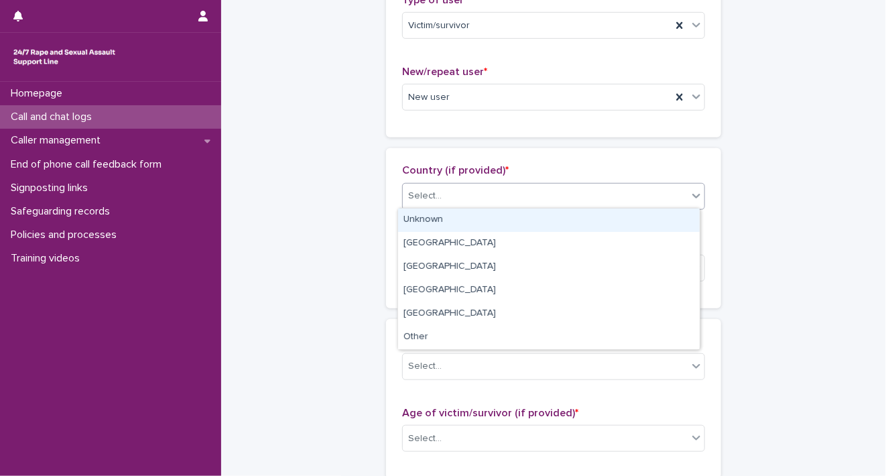
click at [686, 209] on div "Unknown" at bounding box center [549, 219] width 302 height 23
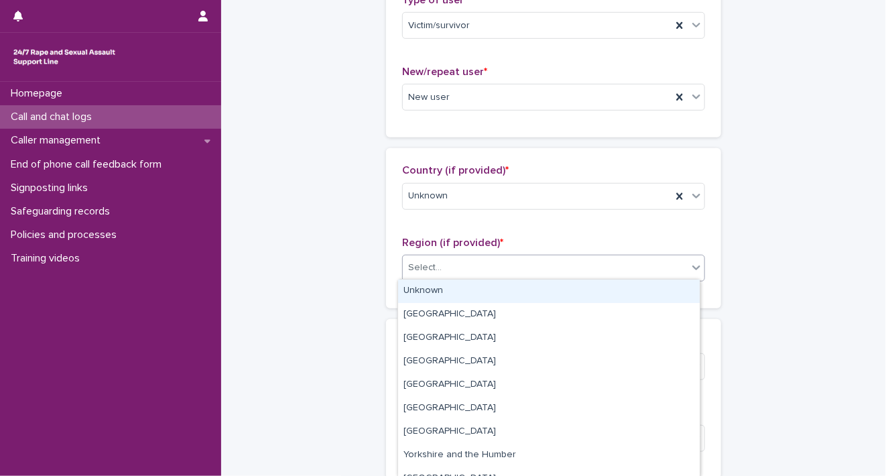
click at [690, 269] on icon at bounding box center [696, 267] width 13 height 13
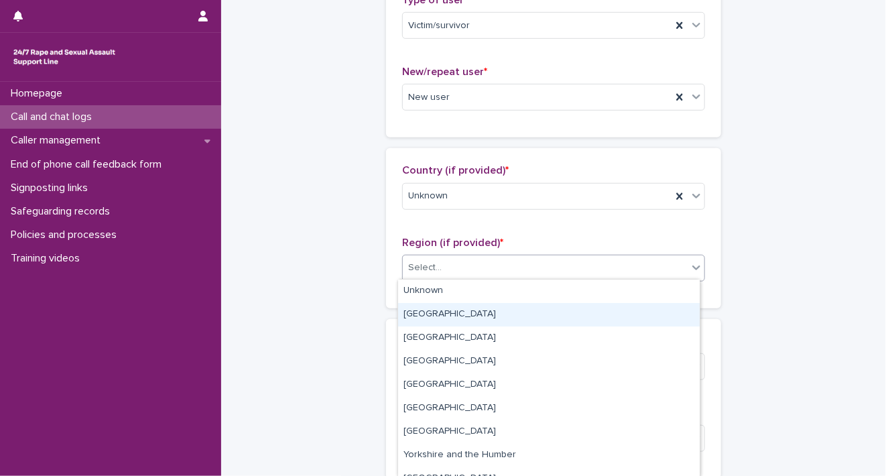
click at [670, 303] on div "[GEOGRAPHIC_DATA]" at bounding box center [549, 314] width 302 height 23
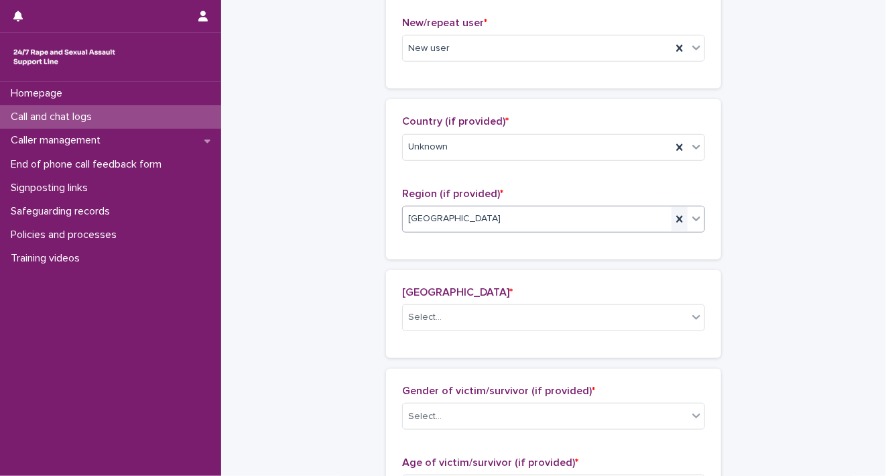
click at [673, 217] on icon at bounding box center [679, 218] width 13 height 13
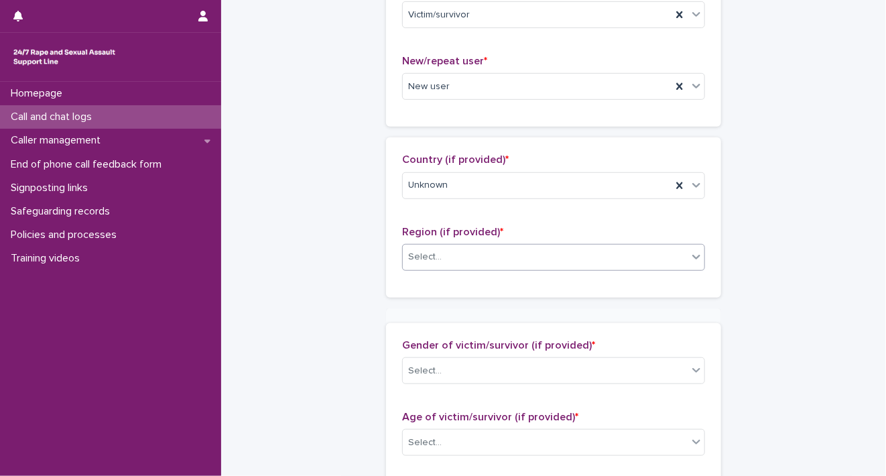
click at [686, 214] on div "Country (if provided) * Unknown Region (if provided) * Select..." at bounding box center [553, 216] width 303 height 127
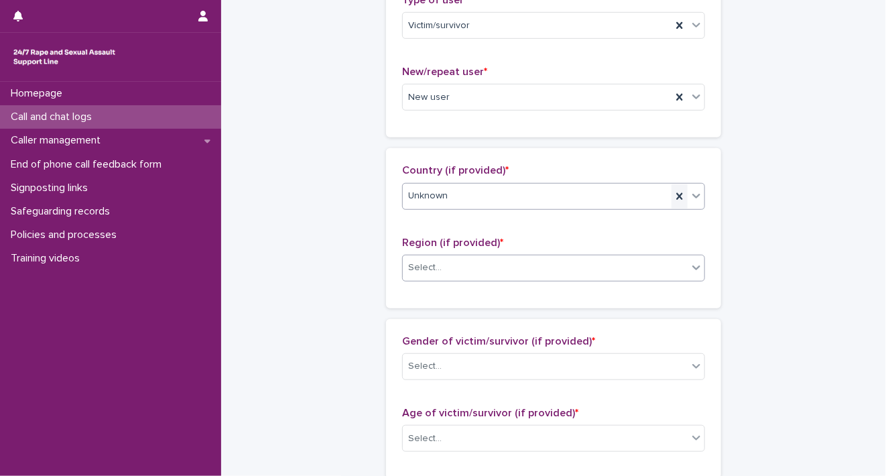
click at [676, 193] on icon at bounding box center [679, 195] width 6 height 7
click at [690, 196] on icon at bounding box center [696, 195] width 13 height 13
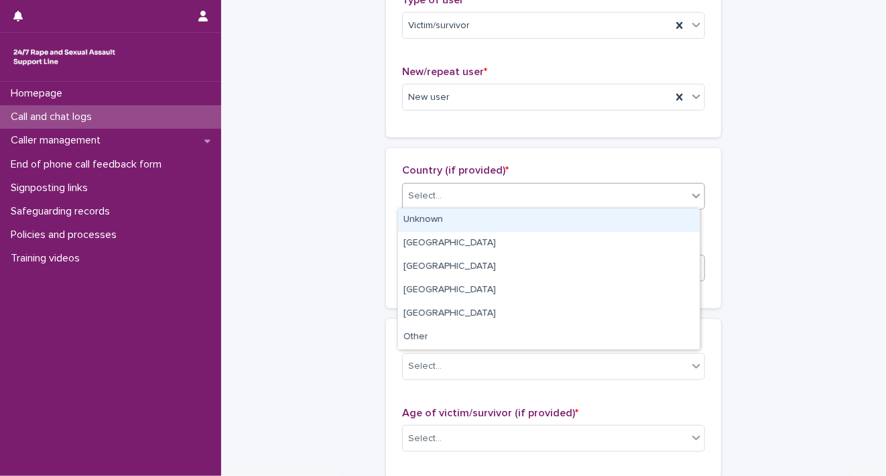
click at [665, 218] on div "Unknown" at bounding box center [549, 219] width 302 height 23
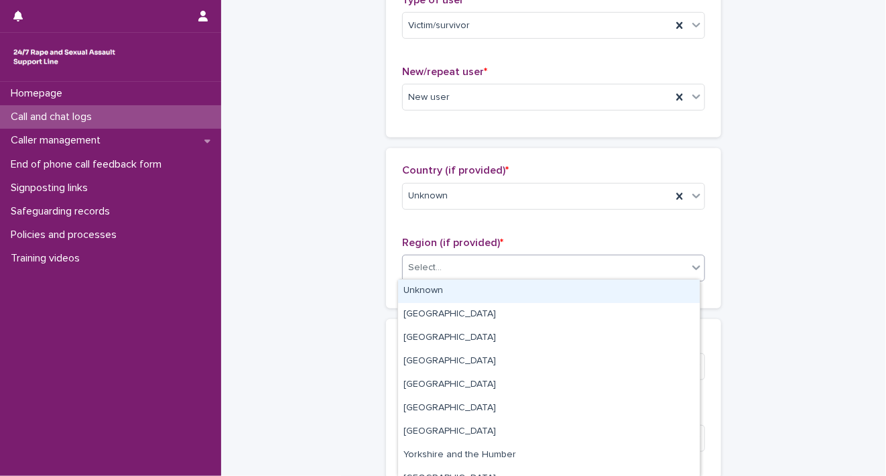
click at [682, 264] on div "Select..." at bounding box center [545, 268] width 285 height 22
click at [673, 288] on div "Unknown" at bounding box center [549, 290] width 302 height 23
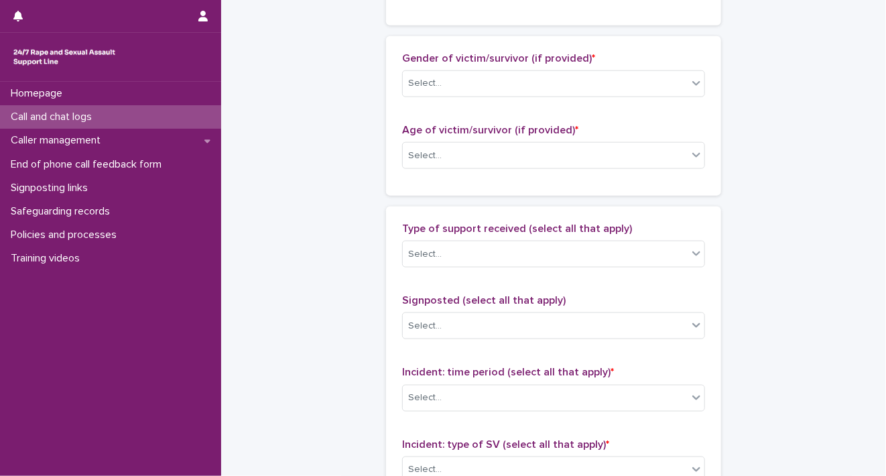
scroll to position [654, 0]
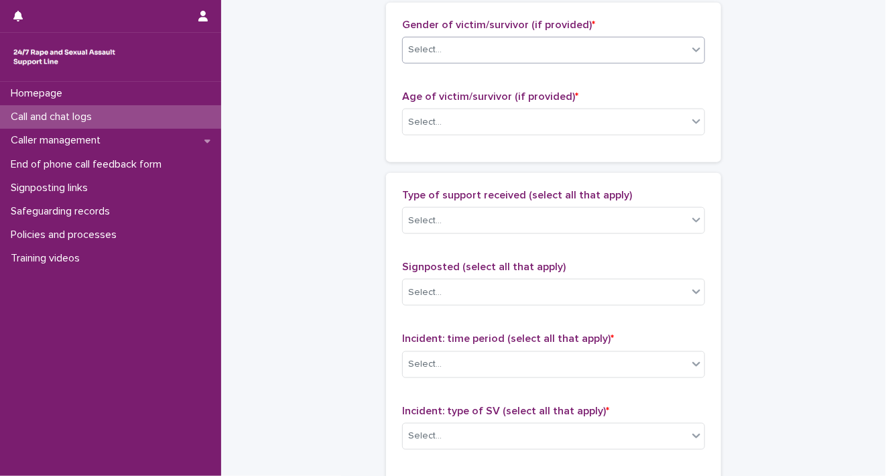
click at [692, 46] on icon at bounding box center [696, 49] width 13 height 13
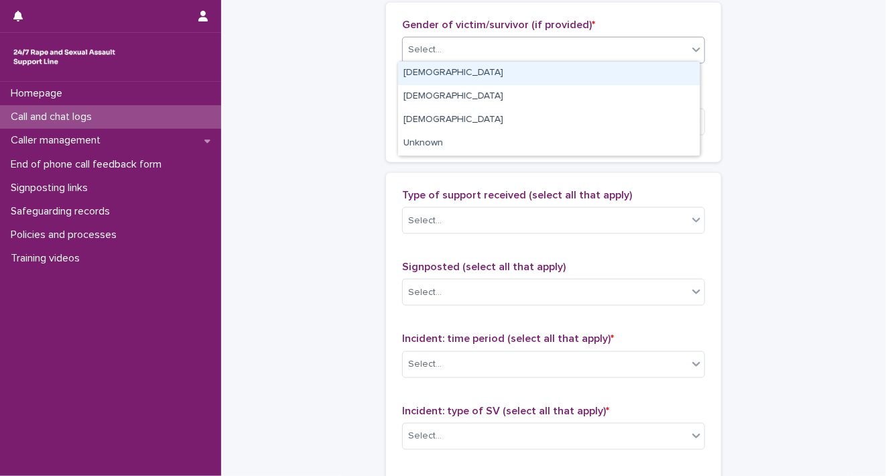
click at [642, 76] on div "[DEMOGRAPHIC_DATA]" at bounding box center [549, 73] width 302 height 23
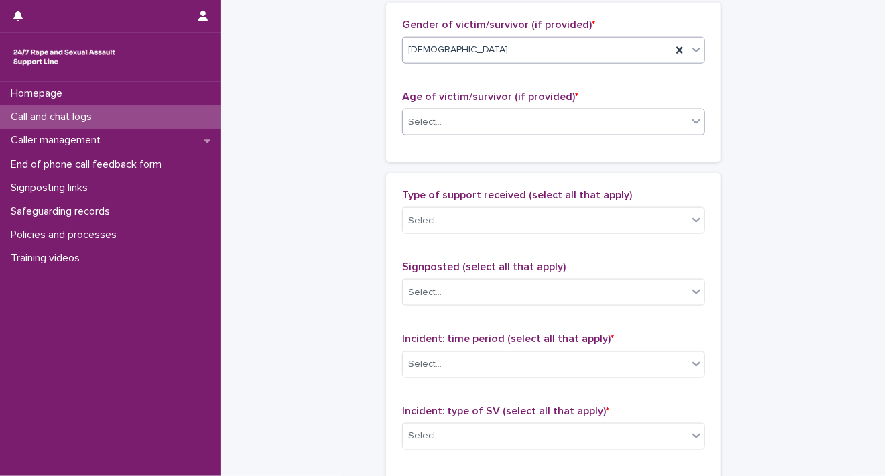
click at [690, 119] on icon at bounding box center [696, 121] width 13 height 13
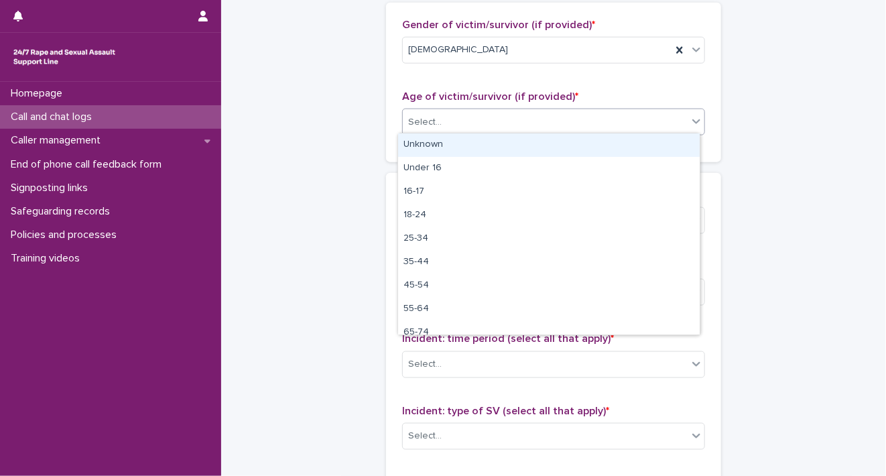
click at [670, 145] on div "Unknown" at bounding box center [549, 144] width 302 height 23
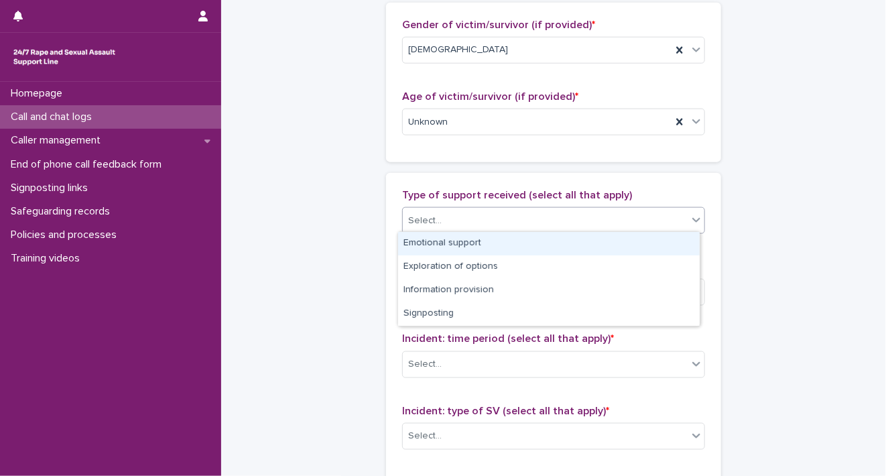
drag, startPoint x: 688, startPoint y: 218, endPoint x: 688, endPoint y: 233, distance: 14.7
click at [690, 218] on icon at bounding box center [696, 219] width 13 height 13
click at [686, 241] on div "Emotional support" at bounding box center [549, 243] width 302 height 23
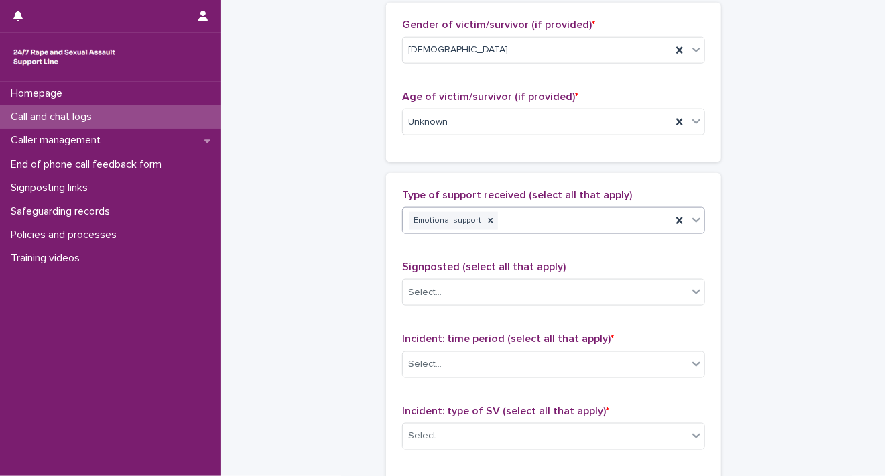
click at [692, 218] on icon at bounding box center [696, 219] width 13 height 13
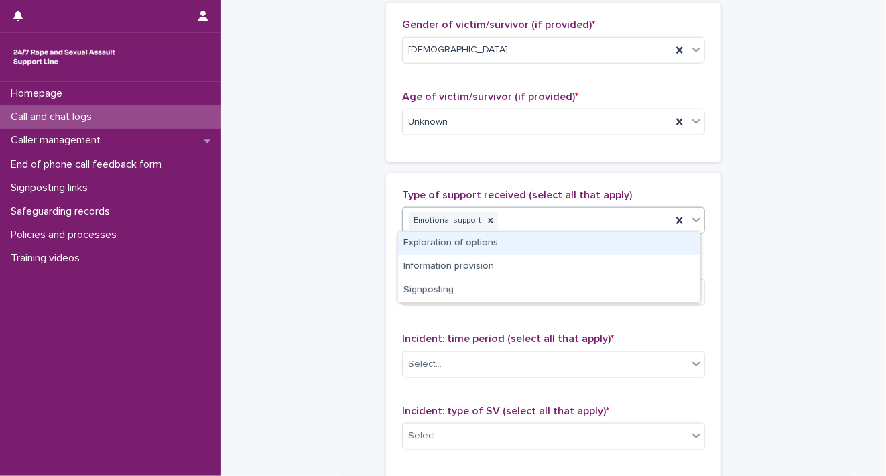
click at [667, 246] on div "Exploration of options" at bounding box center [549, 243] width 302 height 23
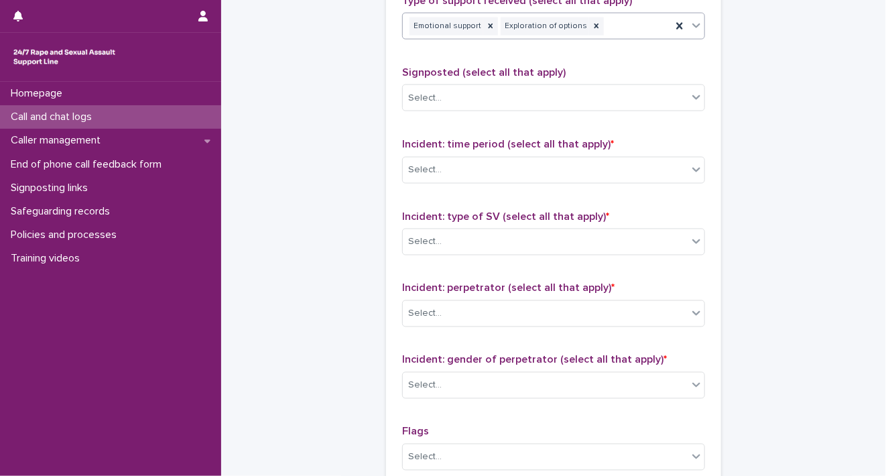
scroll to position [867, 0]
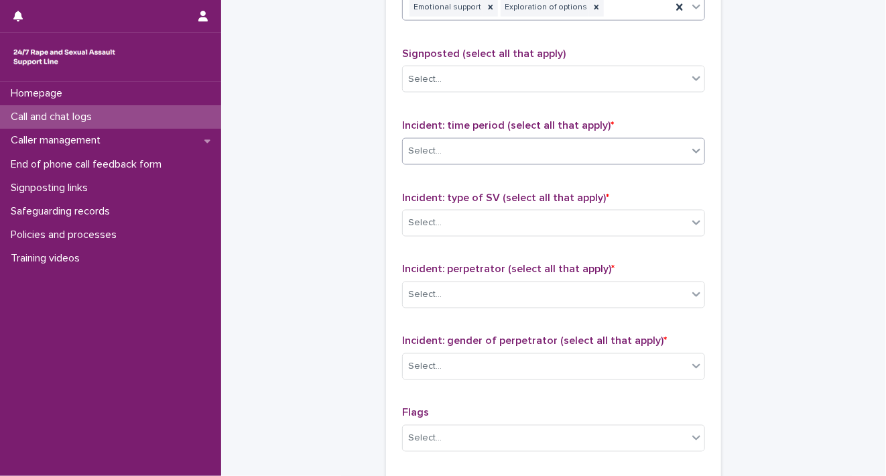
click at [695, 153] on icon at bounding box center [696, 150] width 13 height 13
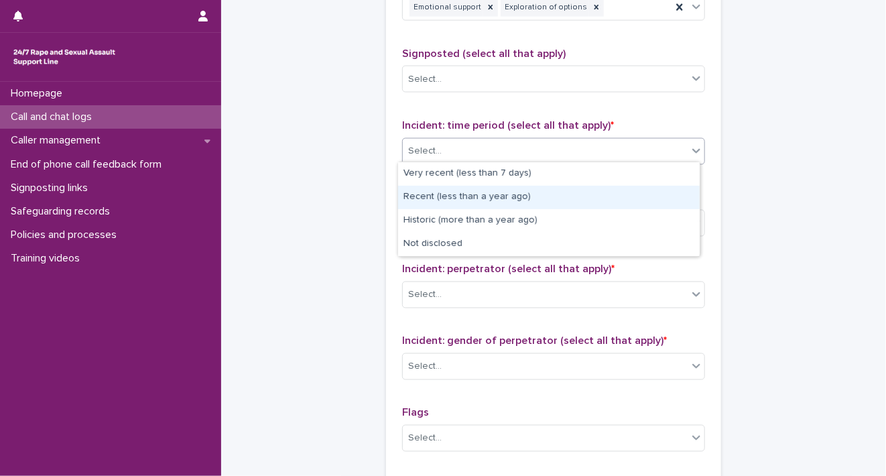
click at [678, 194] on div "Recent (less than a year ago)" at bounding box center [549, 197] width 302 height 23
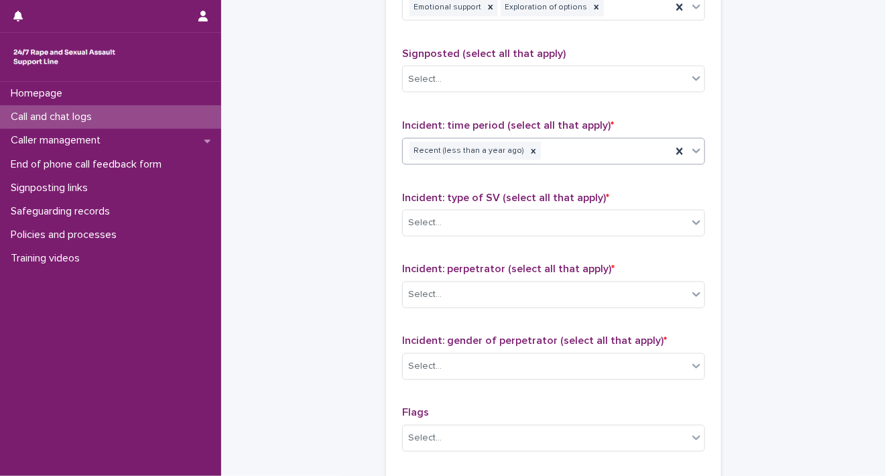
click at [688, 234] on div "Incident: type of SV (select all that apply) * Select..." at bounding box center [553, 220] width 303 height 56
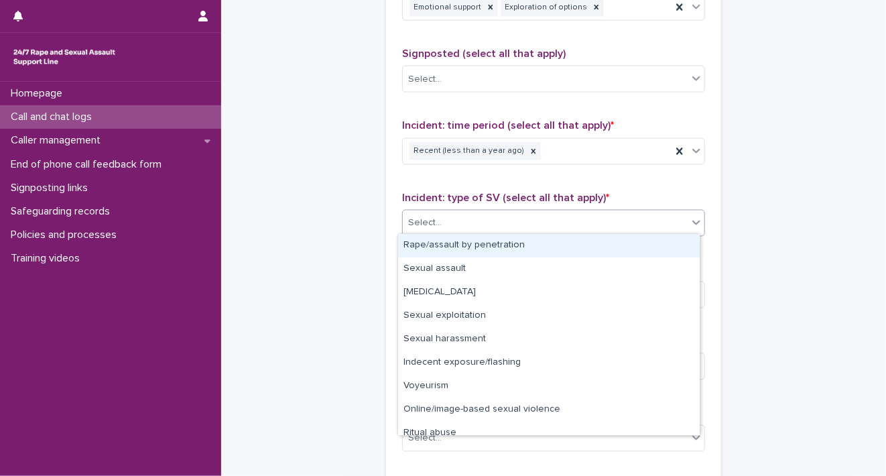
click at [692, 229] on div at bounding box center [696, 222] width 16 height 24
click at [684, 242] on div "Rape/assault by penetration" at bounding box center [549, 245] width 302 height 23
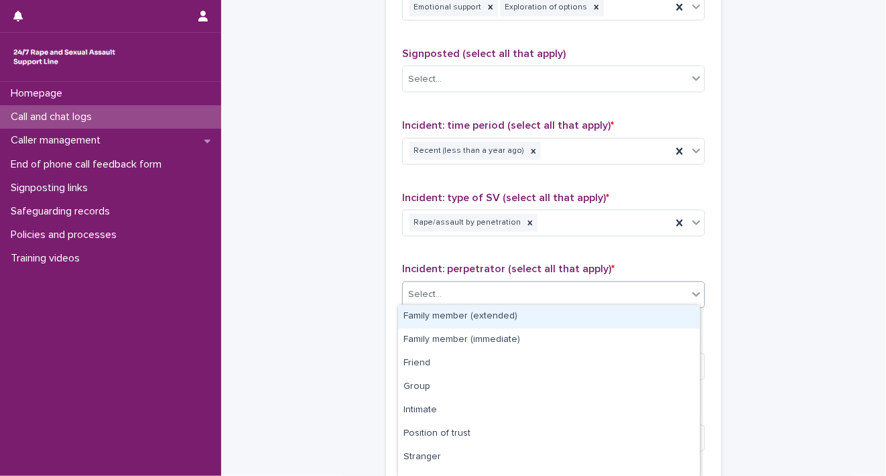
click at [691, 294] on icon at bounding box center [696, 294] width 13 height 13
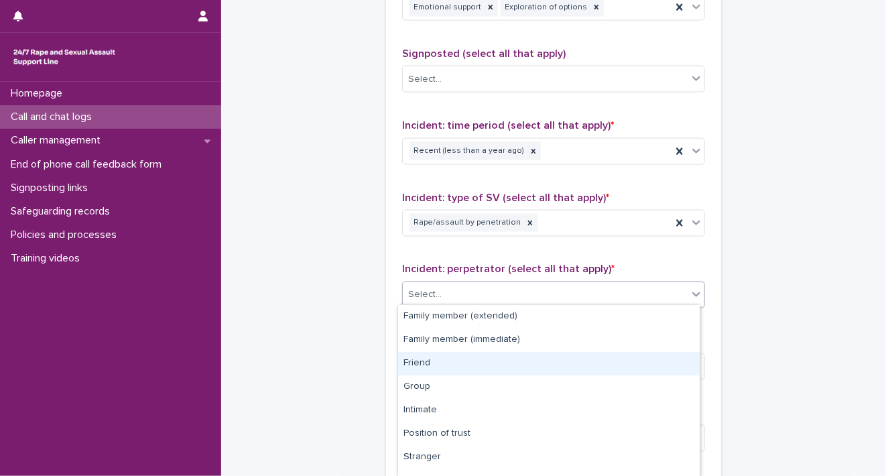
click at [670, 367] on div "Friend" at bounding box center [549, 363] width 302 height 23
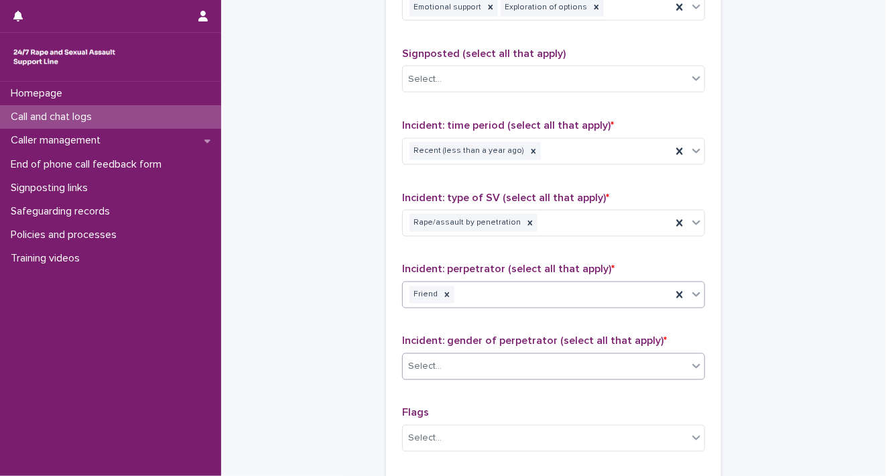
click at [689, 369] on div at bounding box center [696, 366] width 16 height 24
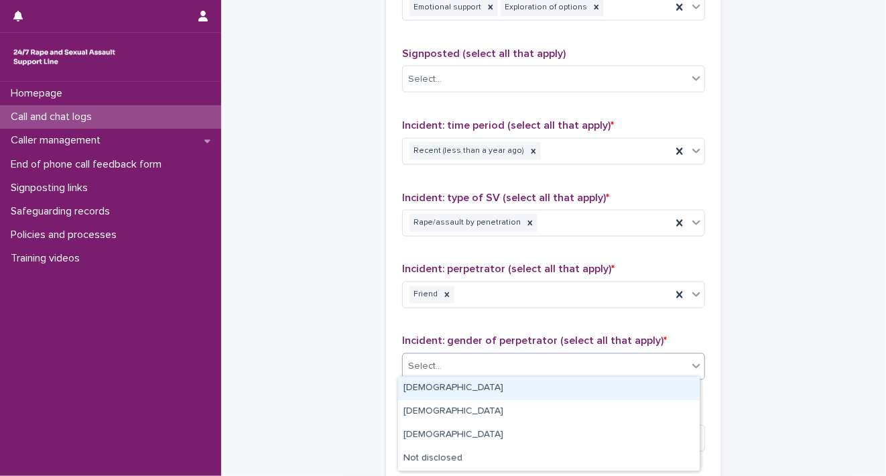
click at [657, 382] on div "[DEMOGRAPHIC_DATA]" at bounding box center [549, 388] width 302 height 23
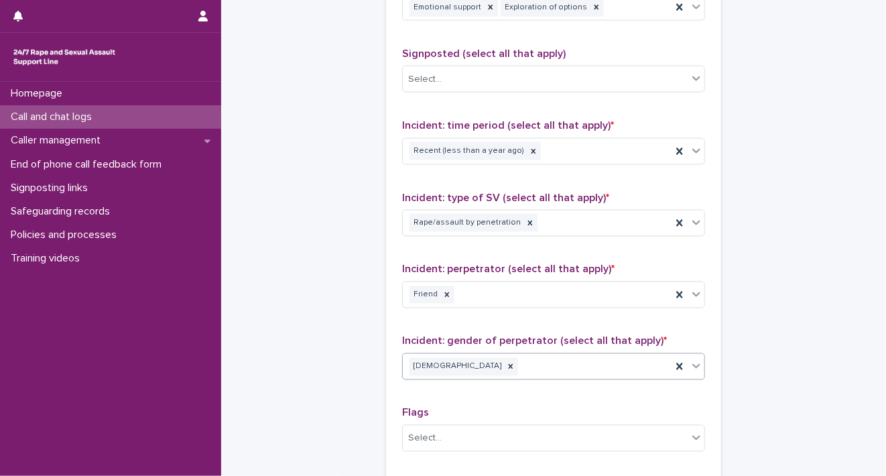
scroll to position [1076, 0]
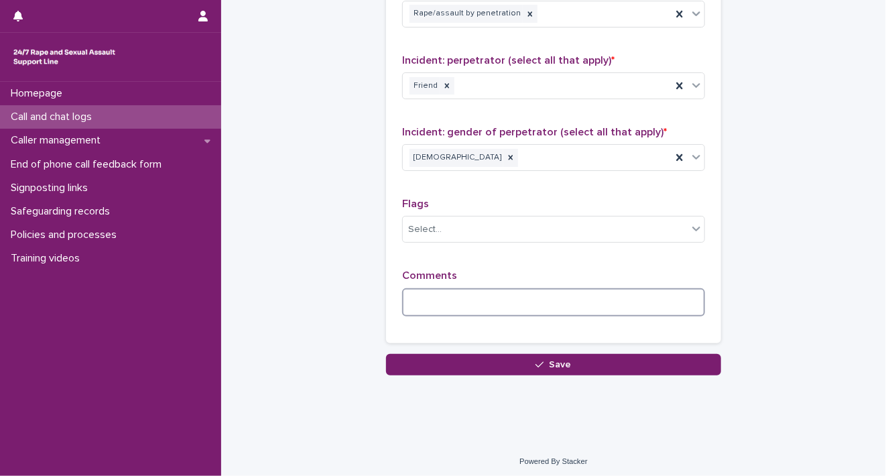
click at [587, 310] on textarea at bounding box center [553, 302] width 303 height 29
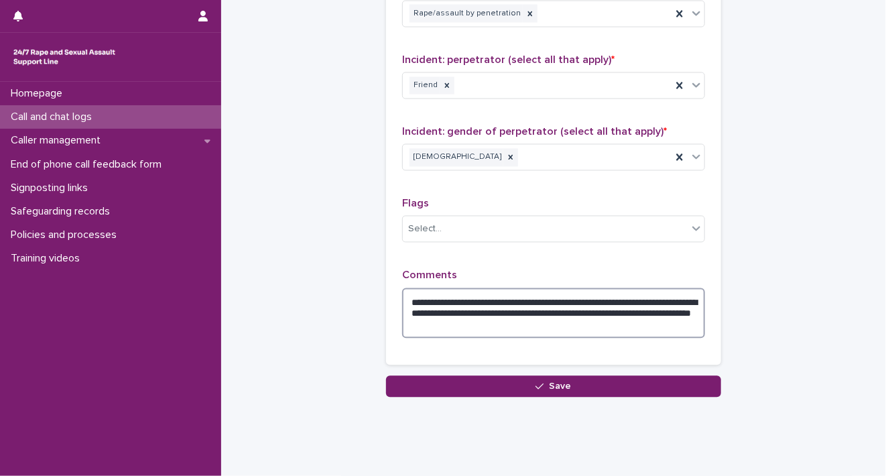
click at [546, 296] on textarea "**********" at bounding box center [553, 313] width 303 height 51
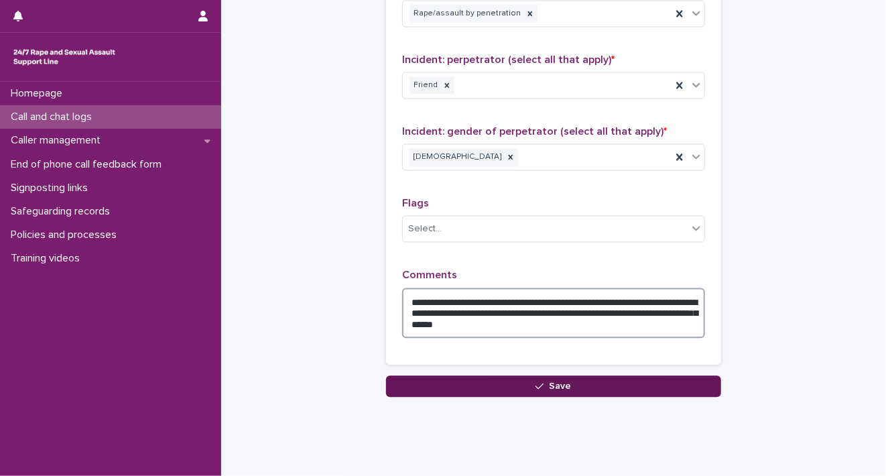
type textarea "**********"
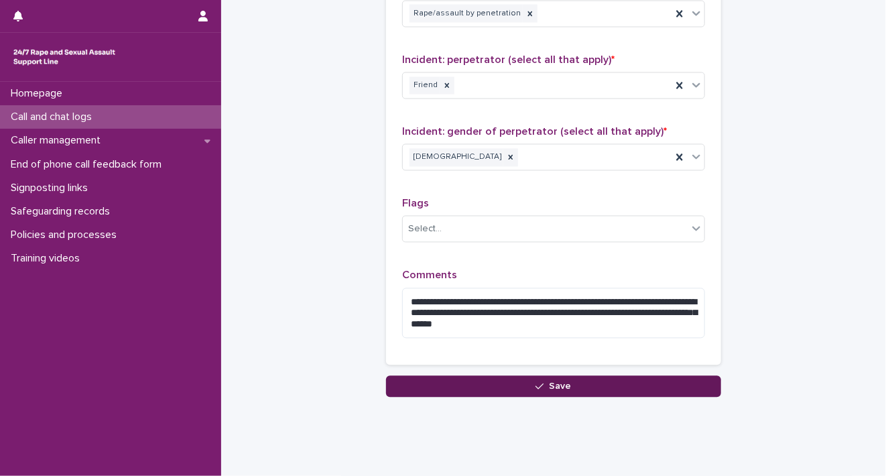
click at [562, 387] on button "Save" at bounding box center [553, 386] width 335 height 21
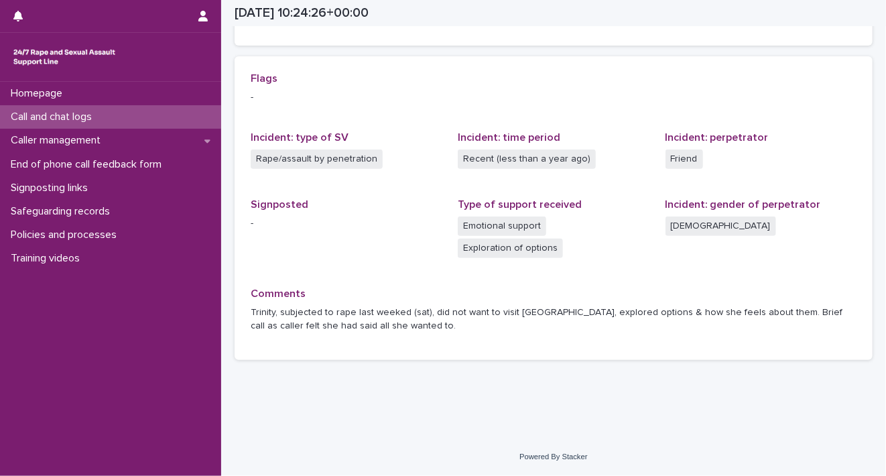
scroll to position [271, 0]
click at [66, 93] on p "Homepage" at bounding box center [39, 93] width 68 height 13
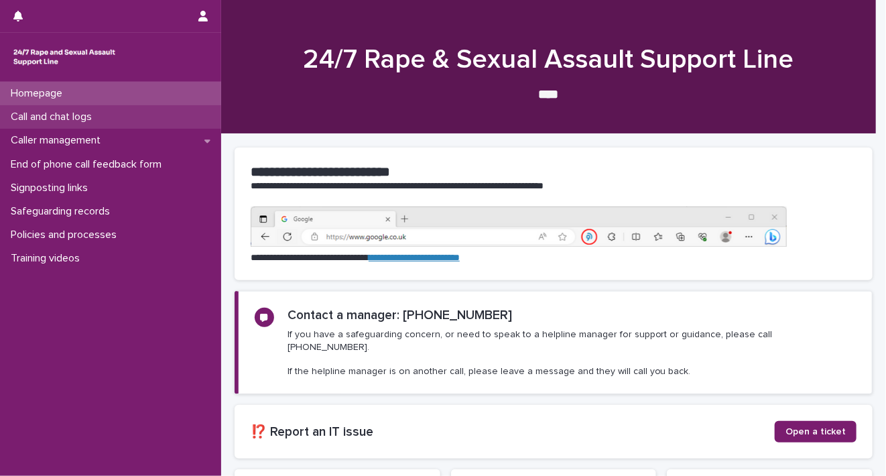
click at [74, 122] on p "Call and chat logs" at bounding box center [53, 117] width 97 height 13
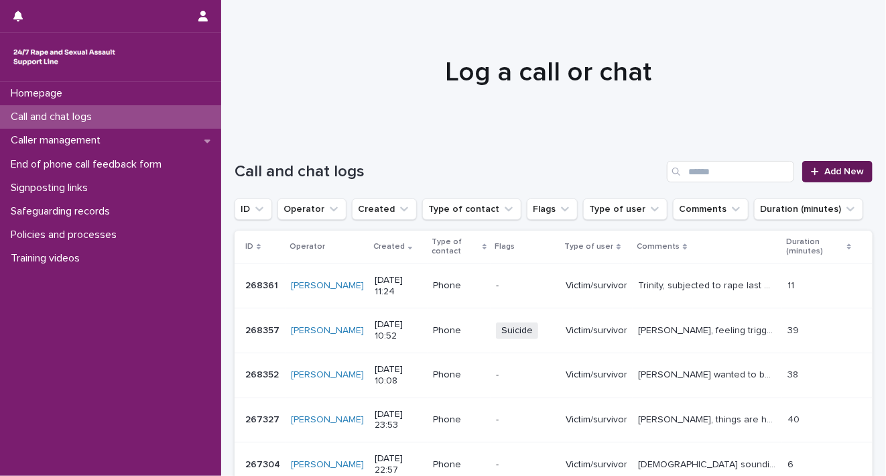
click at [811, 169] on icon at bounding box center [815, 171] width 8 height 9
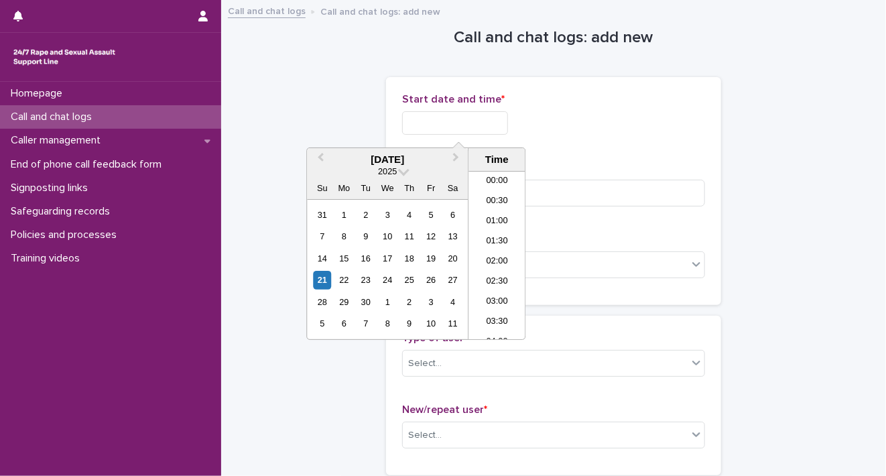
click at [473, 118] on input "text" at bounding box center [455, 122] width 106 height 23
drag, startPoint x: 322, startPoint y: 282, endPoint x: 324, endPoint y: 269, distance: 13.7
click at [324, 269] on div "21 22 23 24 25 26 27" at bounding box center [388, 279] width 152 height 21
drag, startPoint x: 324, startPoint y: 269, endPoint x: 309, endPoint y: 284, distance: 21.8
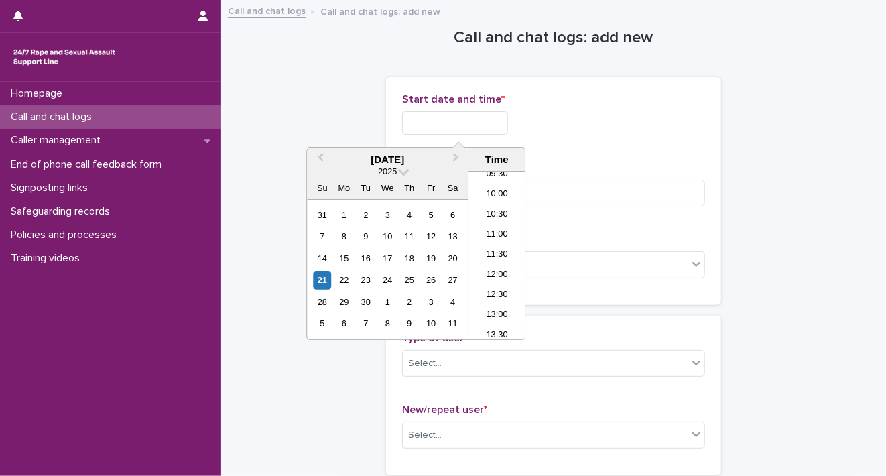
click at [309, 284] on div "[DATE] 2025 Su Mo Tu We Th Fr Sa 31 1 2 3 4 5 6 7 8 9 10 11 12 13 14 15 16 17 1…" at bounding box center [387, 243] width 161 height 191
click at [320, 283] on div "21" at bounding box center [322, 280] width 18 height 18
drag, startPoint x: 448, startPoint y: 119, endPoint x: 671, endPoint y: 131, distance: 222.9
click at [664, 130] on div "**********" at bounding box center [553, 122] width 303 height 23
type input "**********"
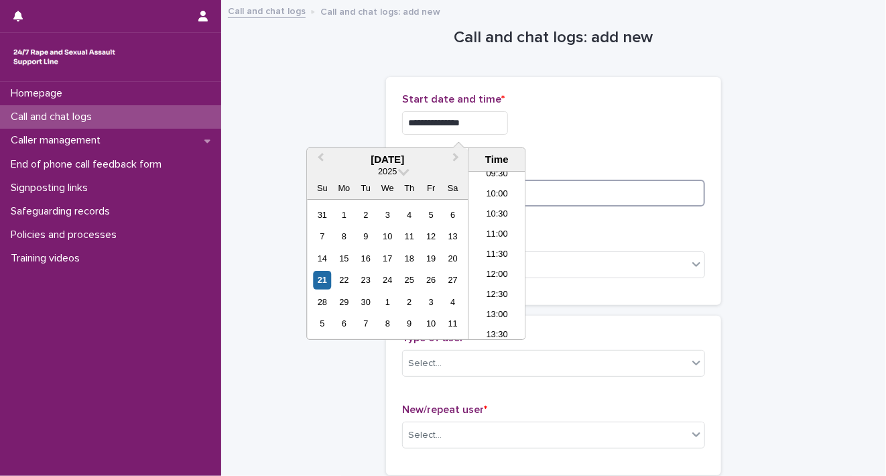
click at [668, 194] on input at bounding box center [553, 193] width 303 height 27
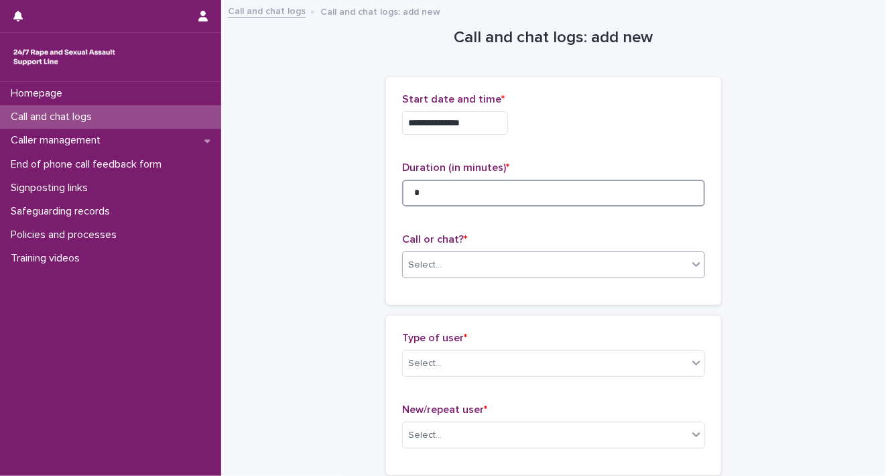
type input "*"
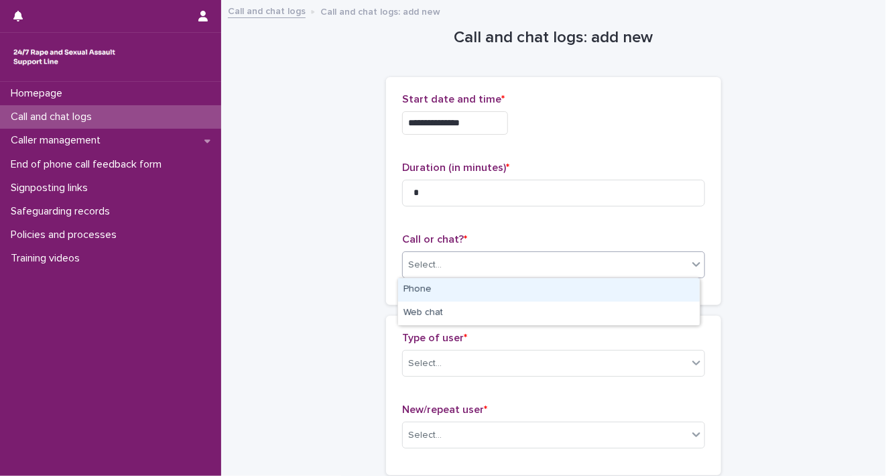
click at [698, 264] on icon at bounding box center [696, 263] width 13 height 13
click at [687, 291] on div "Phone" at bounding box center [549, 289] width 302 height 23
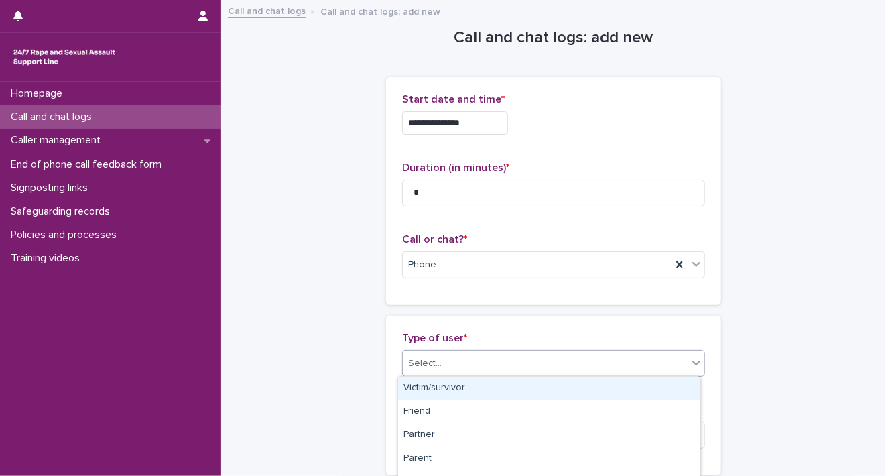
click at [696, 363] on icon at bounding box center [696, 362] width 13 height 13
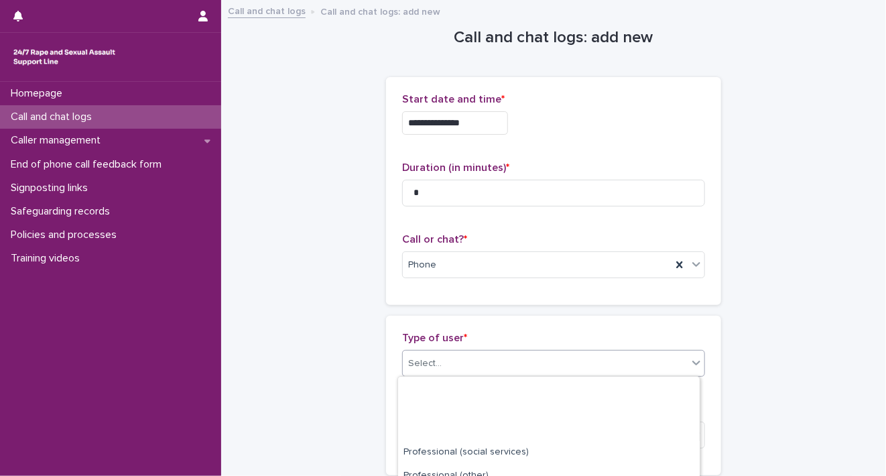
scroll to position [251, 0]
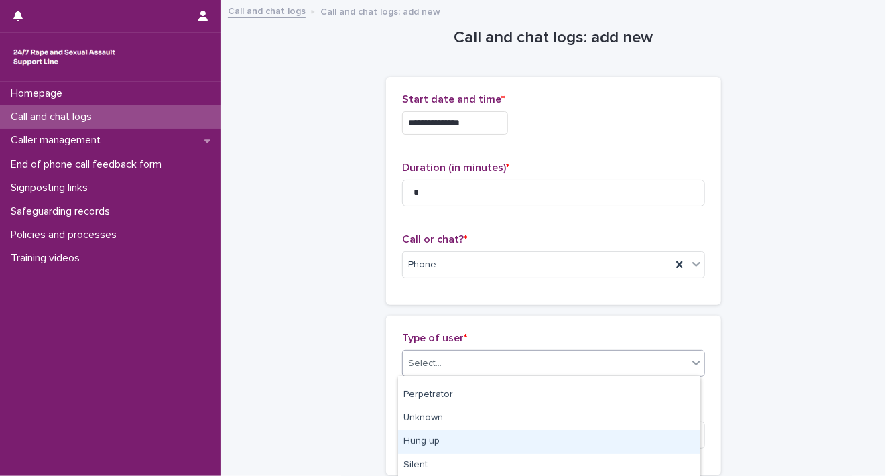
click at [613, 446] on div "Hung up" at bounding box center [549, 441] width 302 height 23
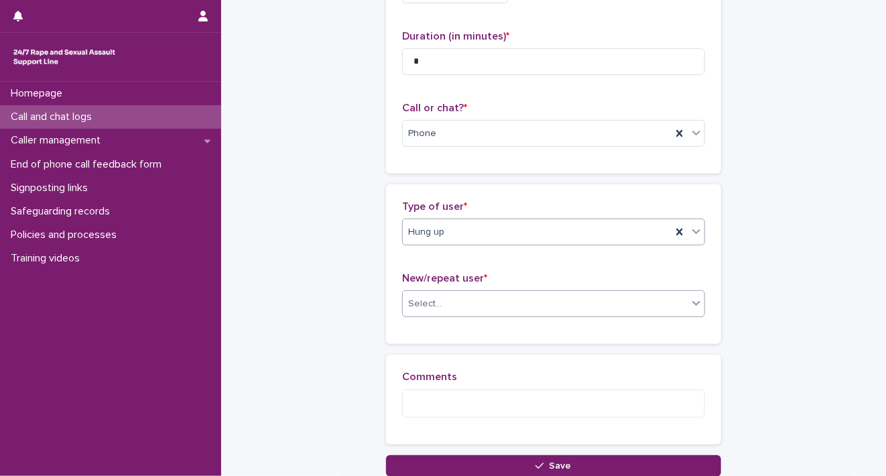
scroll to position [142, 0]
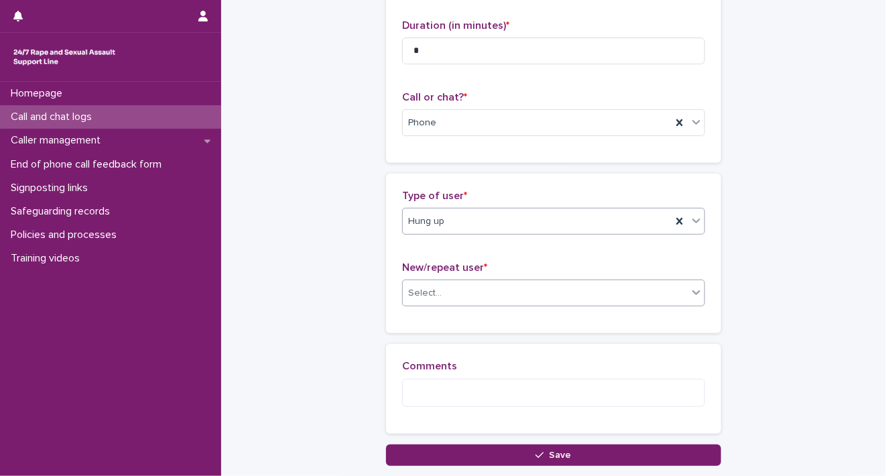
click at [690, 295] on icon at bounding box center [696, 292] width 13 height 13
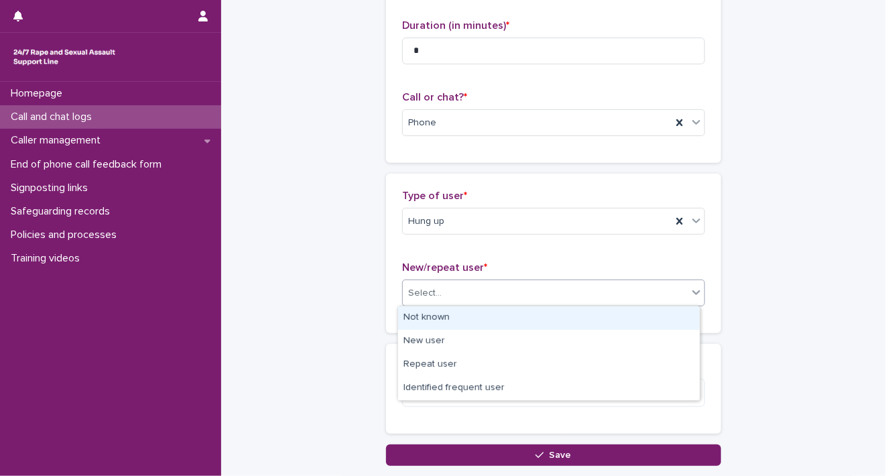
click at [598, 318] on div "Not known" at bounding box center [549, 317] width 302 height 23
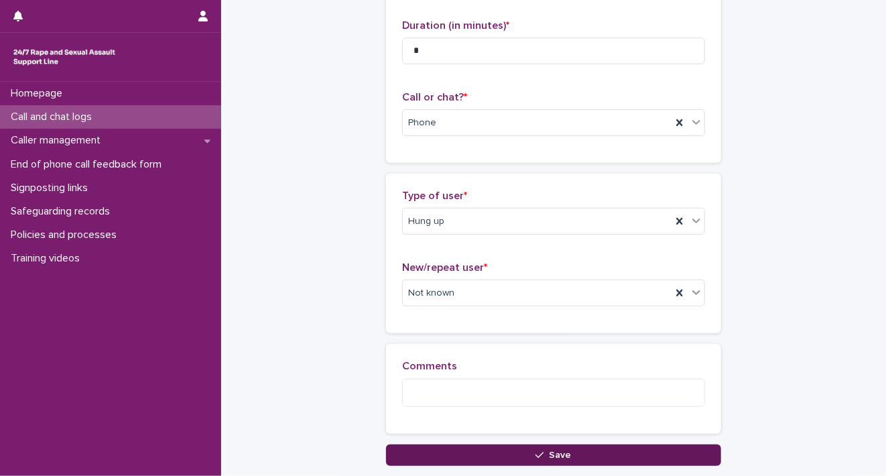
click at [579, 461] on button "Save" at bounding box center [553, 454] width 335 height 21
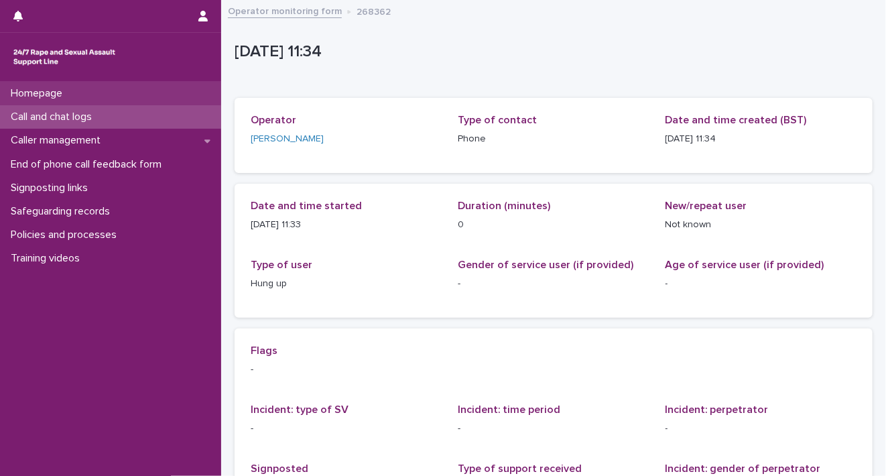
click at [67, 94] on p "Homepage" at bounding box center [39, 93] width 68 height 13
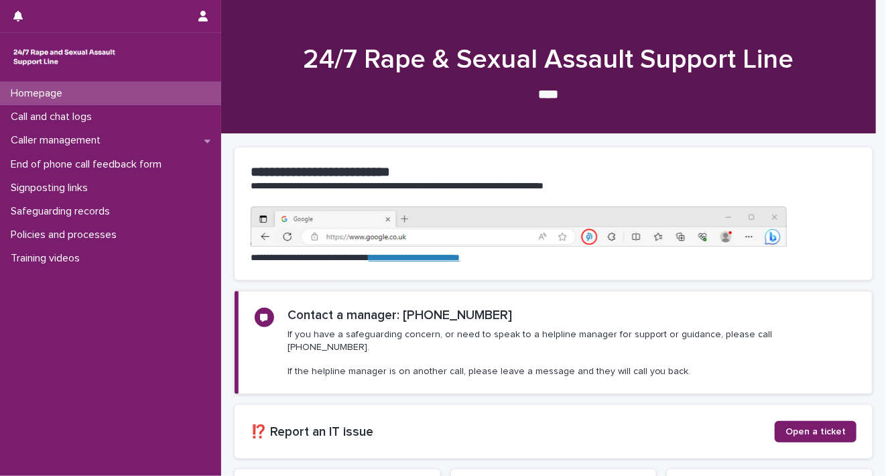
click at [70, 117] on p "Call and chat logs" at bounding box center [53, 117] width 97 height 13
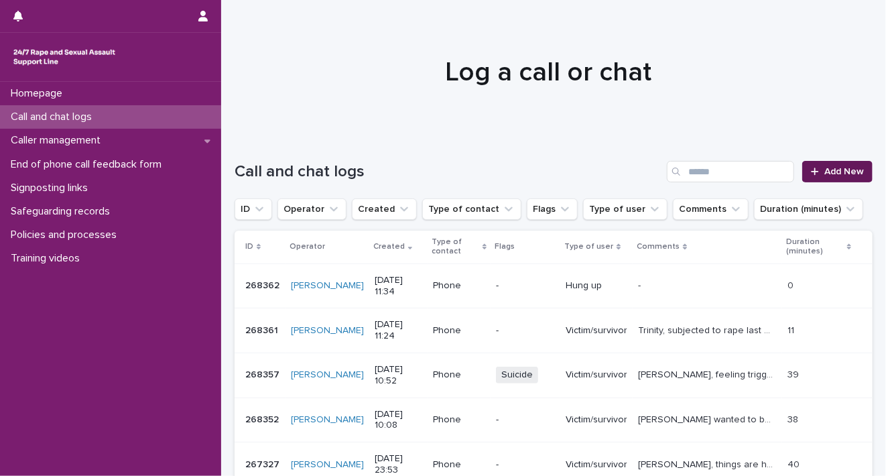
click at [811, 170] on icon at bounding box center [815, 171] width 8 height 9
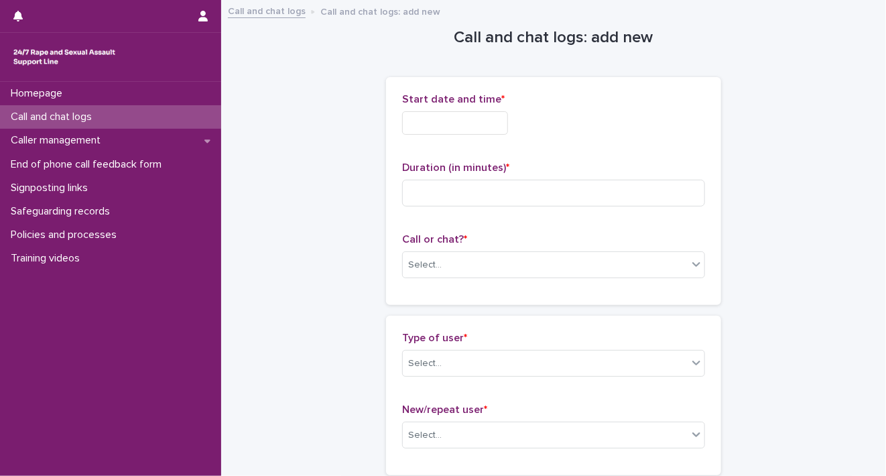
click at [488, 124] on input "text" at bounding box center [455, 122] width 106 height 23
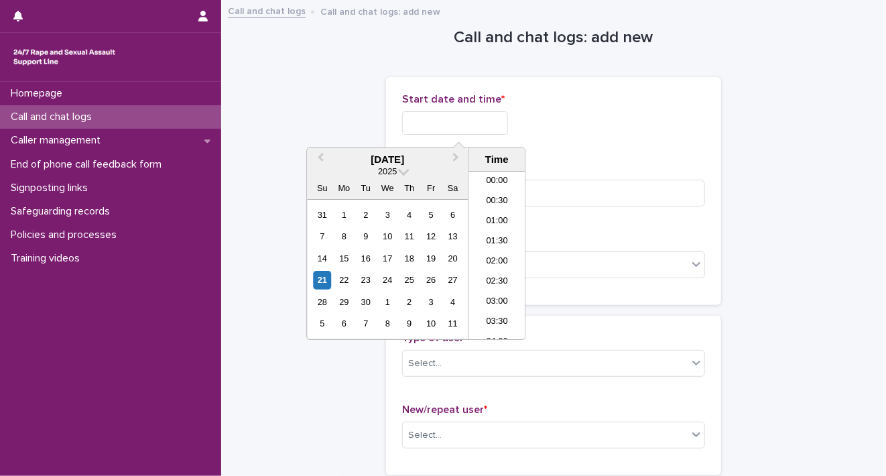
scroll to position [389, 0]
click at [317, 282] on div "21" at bounding box center [322, 280] width 18 height 18
drag, startPoint x: 448, startPoint y: 121, endPoint x: 705, endPoint y: 151, distance: 259.1
click at [701, 151] on div "**********" at bounding box center [553, 191] width 335 height 228
type input "**********"
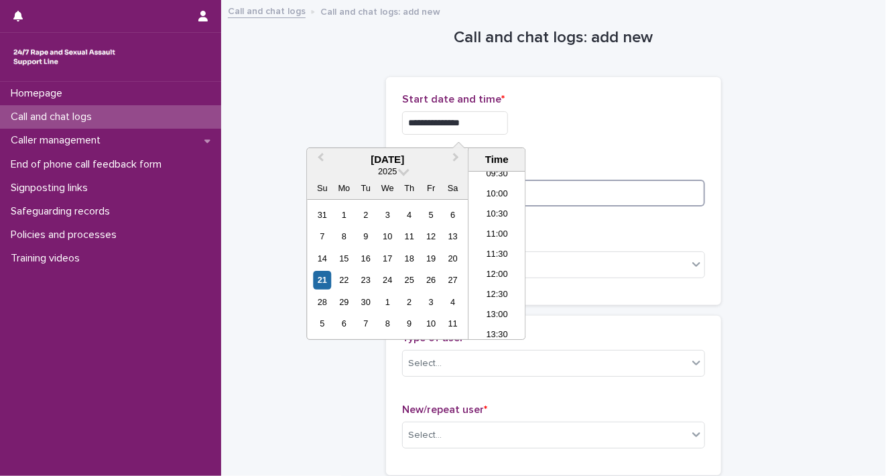
click at [659, 188] on input at bounding box center [553, 193] width 303 height 27
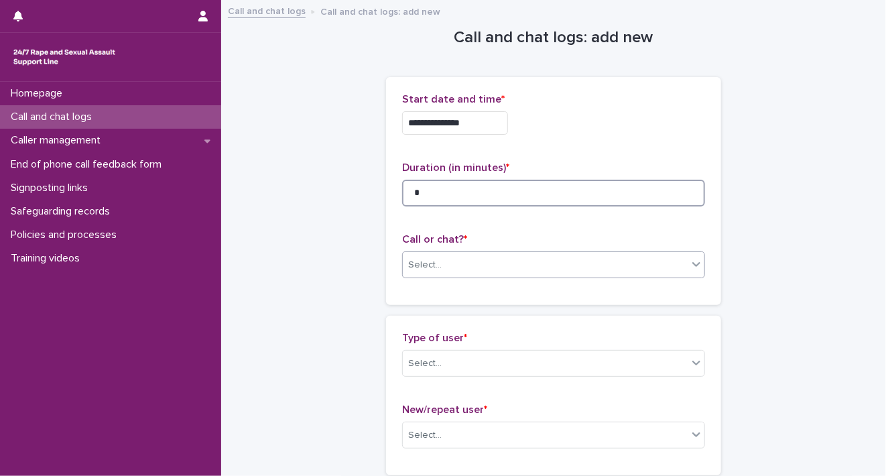
type input "*"
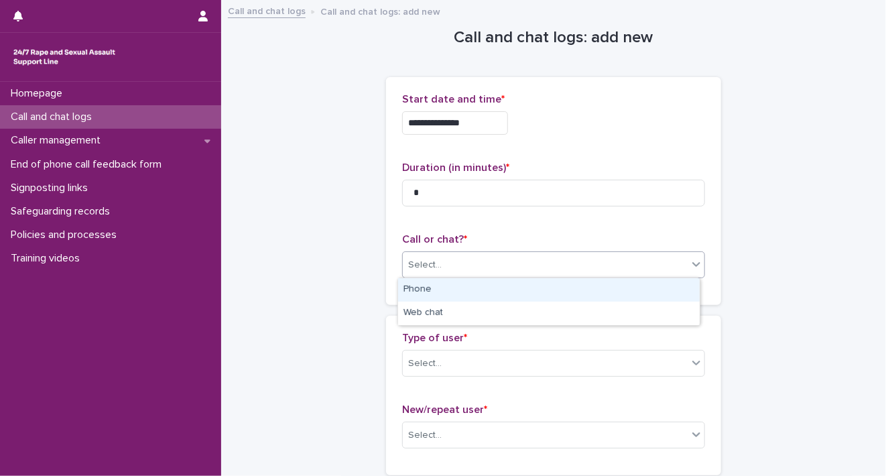
click at [696, 270] on div at bounding box center [696, 264] width 16 height 24
click at [681, 290] on div "Phone" at bounding box center [549, 289] width 302 height 23
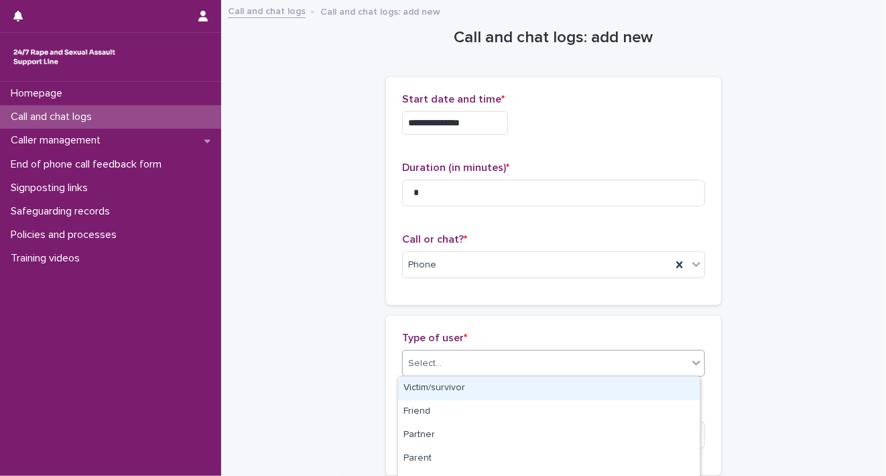
click at [692, 363] on icon at bounding box center [696, 363] width 8 height 5
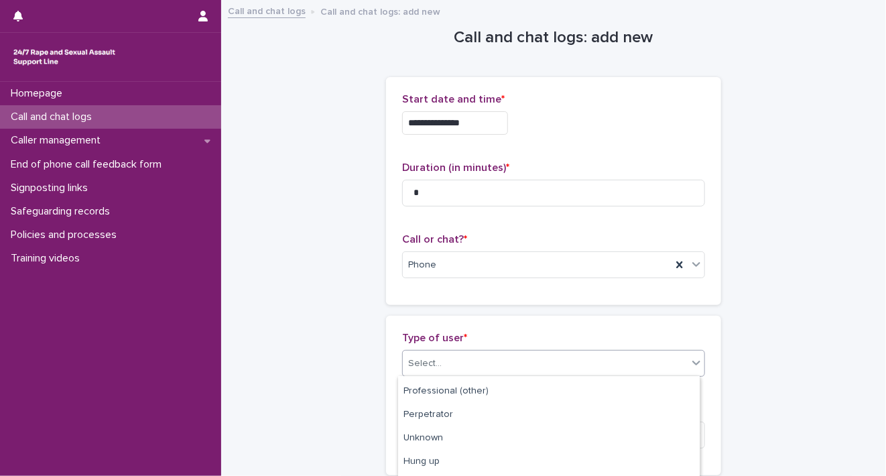
scroll to position [251, 0]
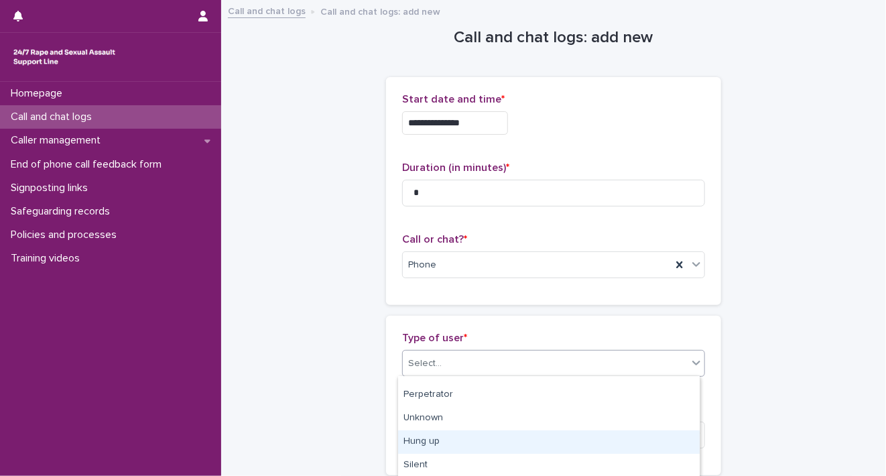
click at [665, 450] on div "Hung up" at bounding box center [549, 441] width 302 height 23
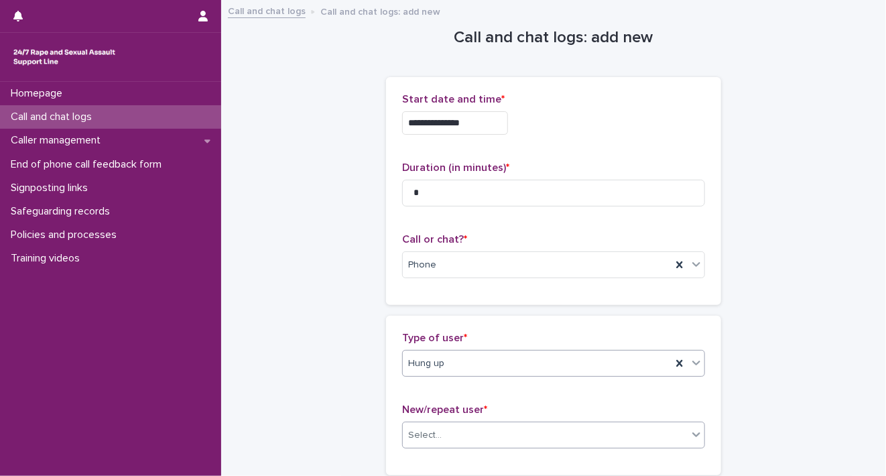
click at [690, 436] on icon at bounding box center [696, 434] width 13 height 13
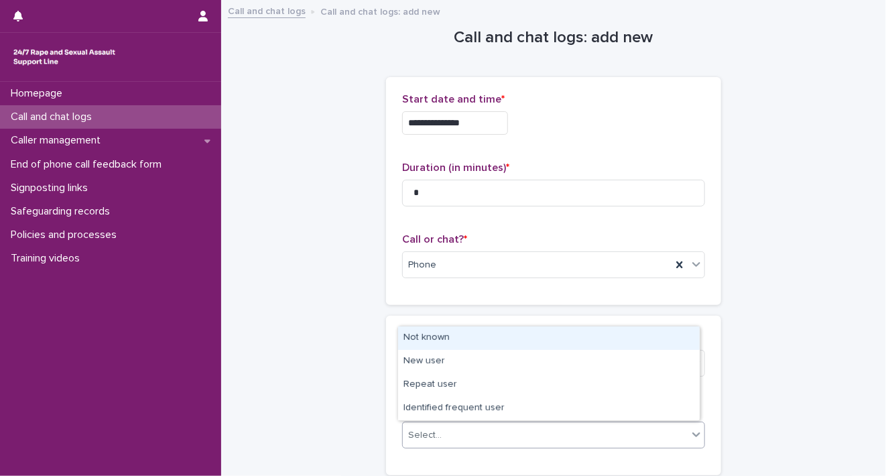
click at [595, 342] on div "Not known" at bounding box center [549, 337] width 302 height 23
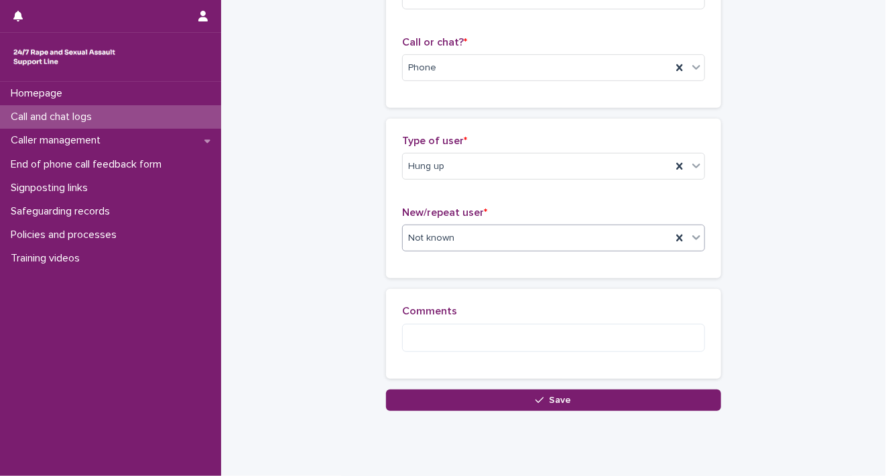
scroll to position [199, 0]
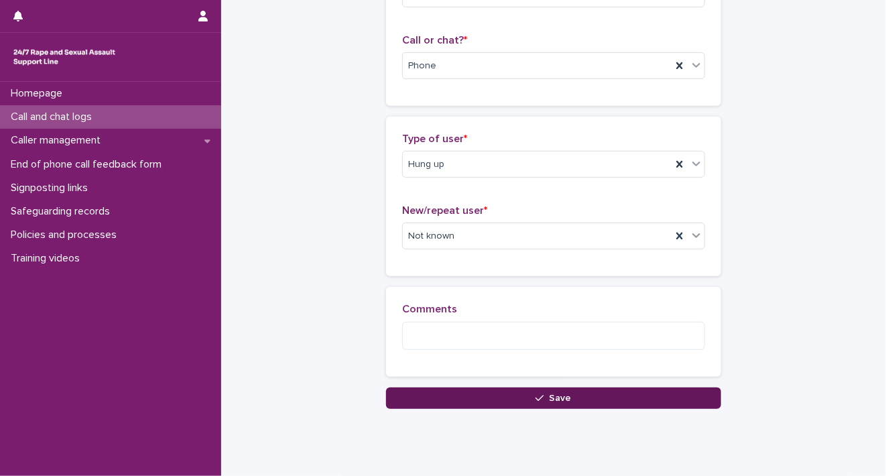
click at [705, 391] on button "Save" at bounding box center [553, 397] width 335 height 21
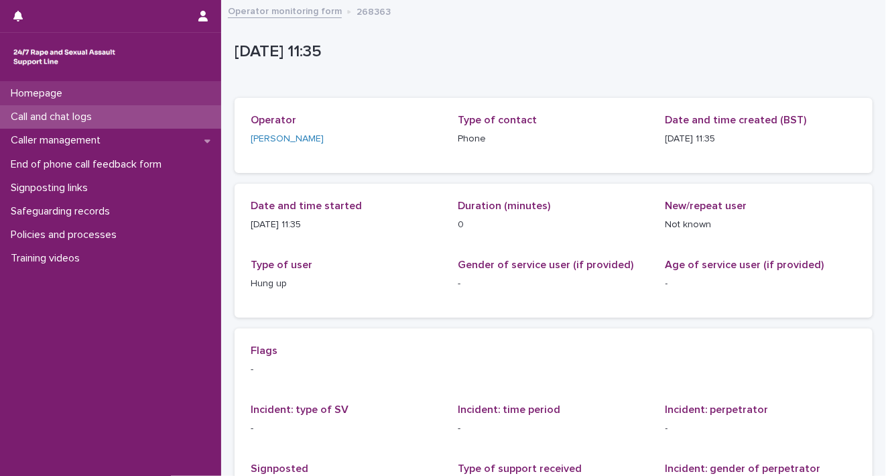
click at [112, 82] on div "Homepage" at bounding box center [110, 93] width 221 height 23
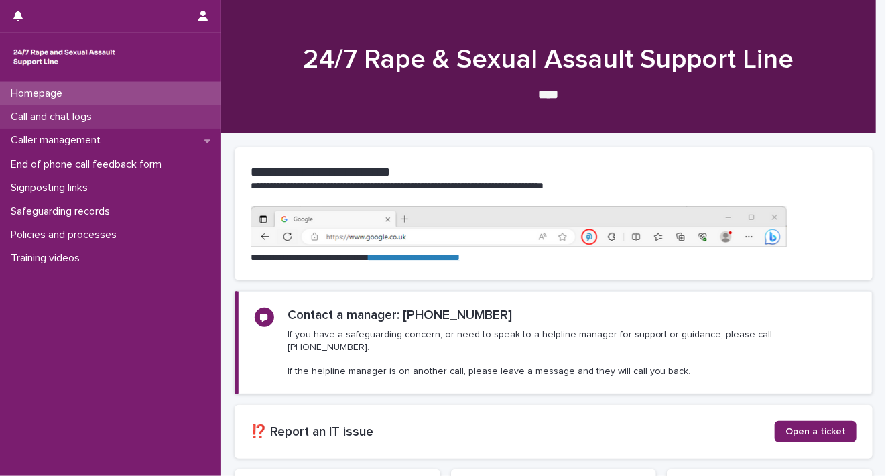
click at [103, 123] on p "Call and chat logs" at bounding box center [53, 117] width 97 height 13
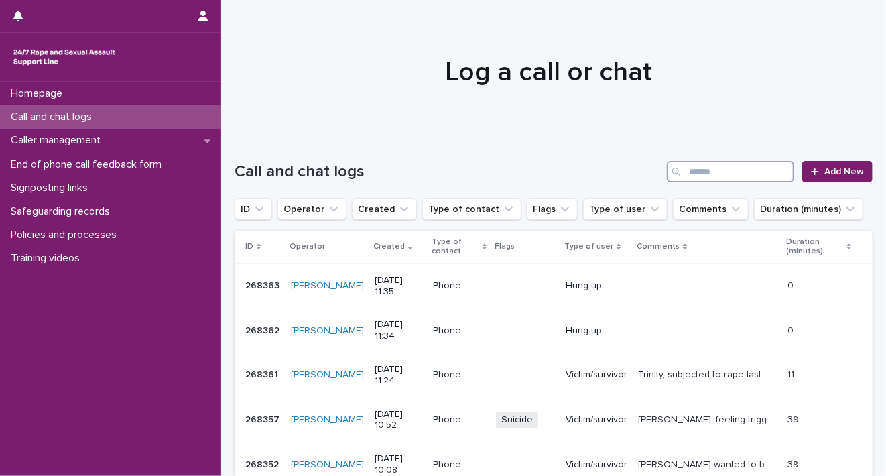
click at [688, 173] on input "Search" at bounding box center [730, 171] width 127 height 21
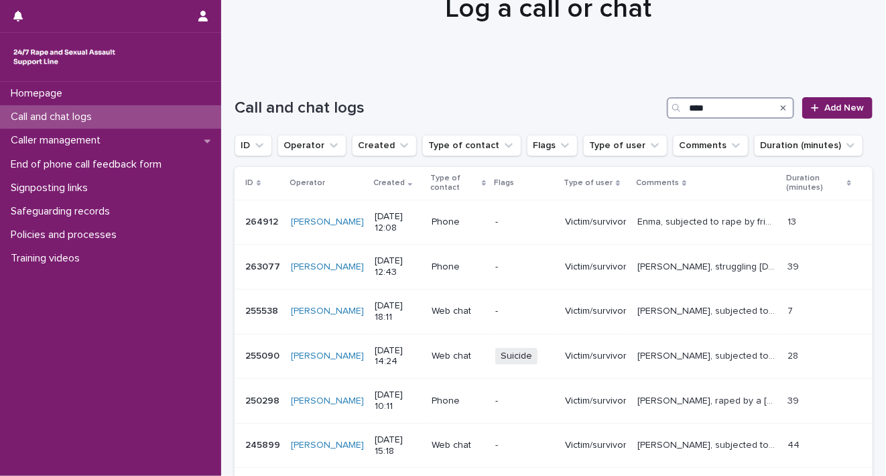
scroll to position [74, 0]
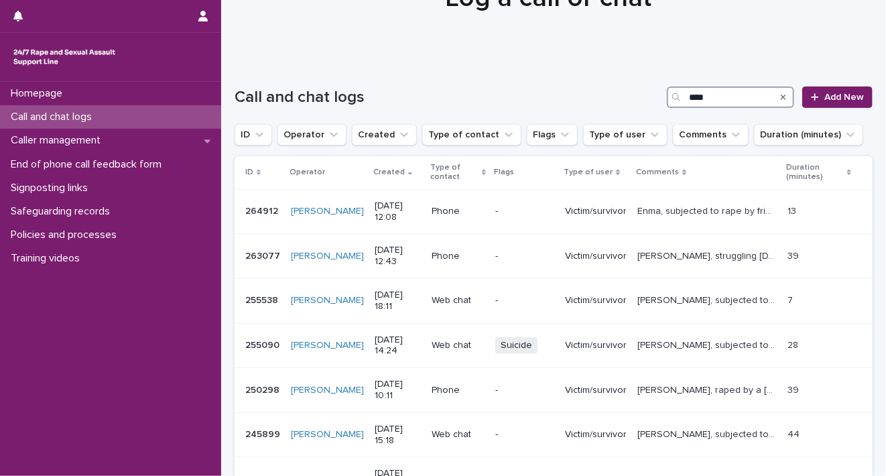
type input "****"
